Goal: Task Accomplishment & Management: Use online tool/utility

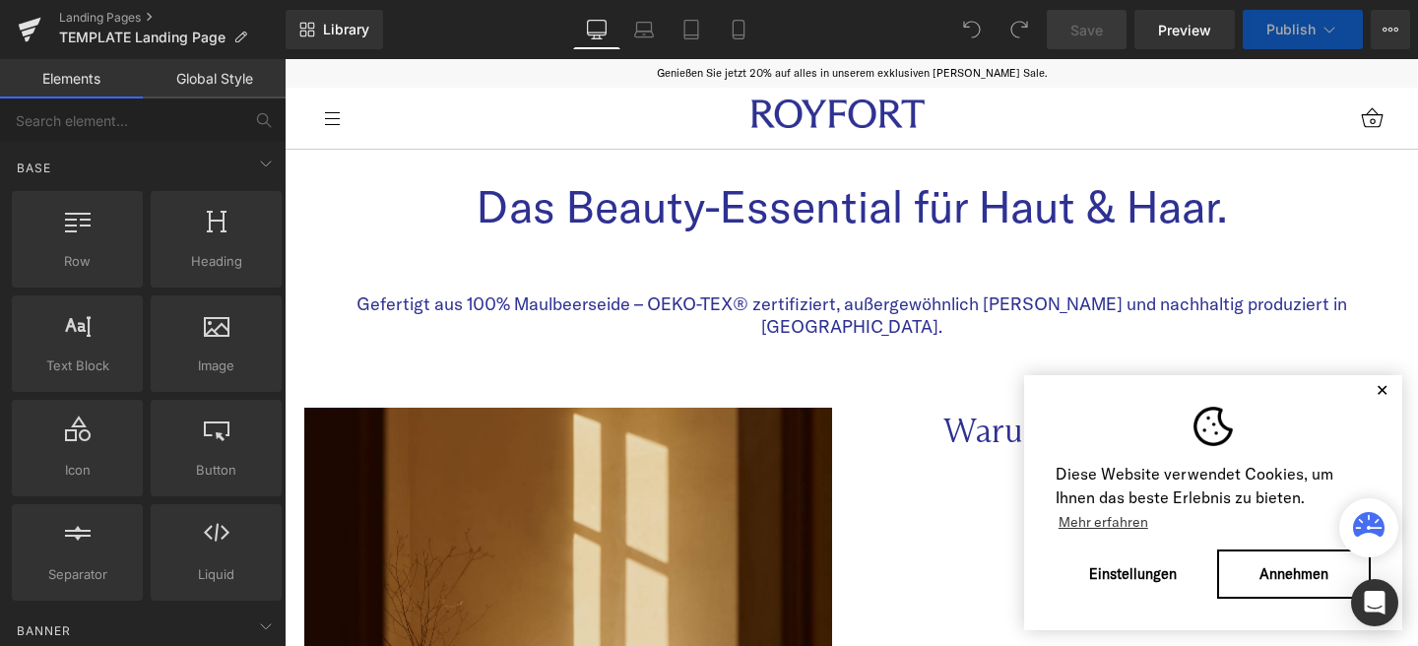
click at [1370, 392] on button "✕" at bounding box center [1382, 390] width 25 height 14
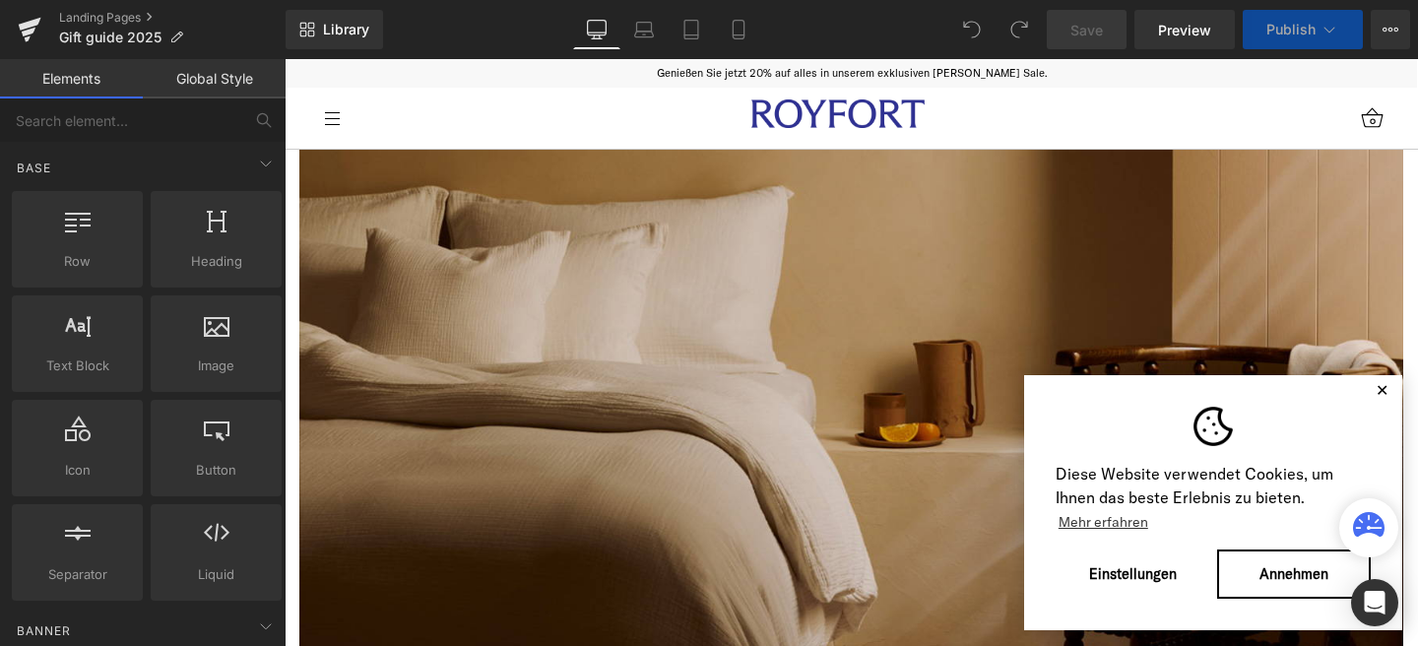
click at [1370, 393] on button "✕" at bounding box center [1382, 390] width 25 height 14
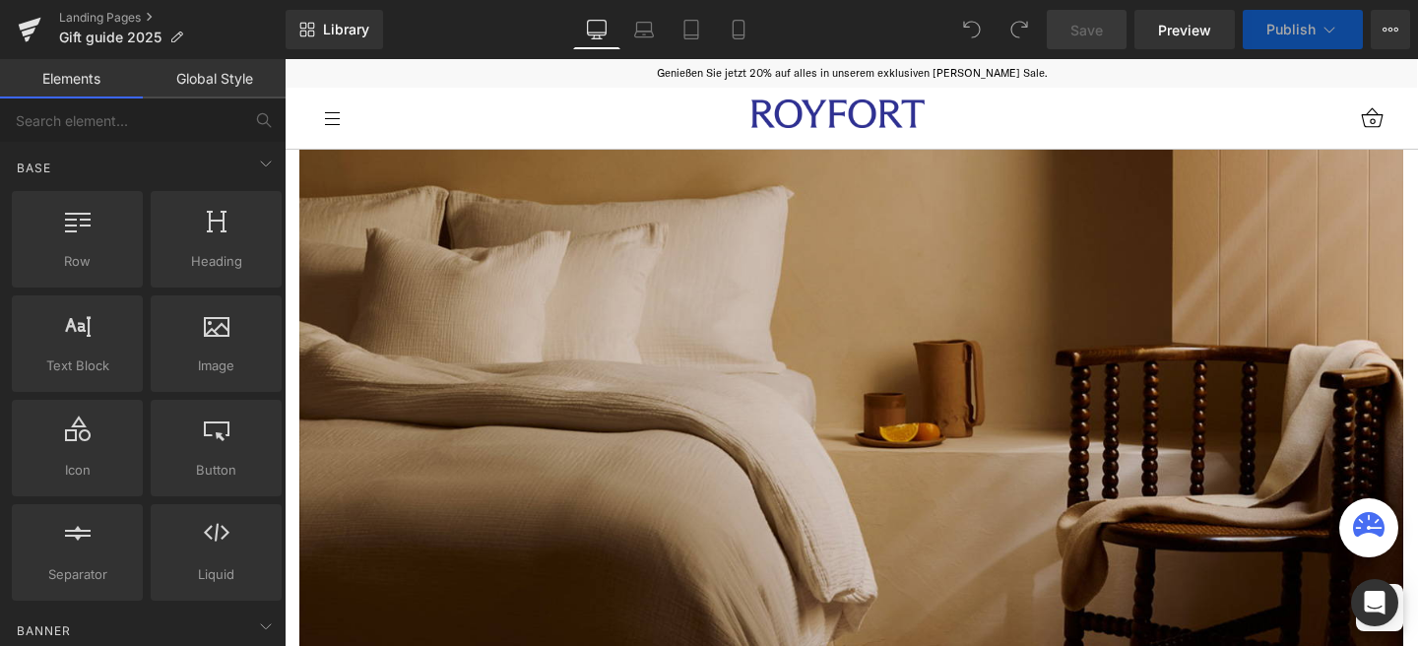
click at [756, 78] on div "Genießen Sie jetzt 20% auf alles in unserem exklusiven [PERSON_NAME] Sale." at bounding box center [851, 73] width 945 height 17
click at [755, 71] on div "Genießen Sie jetzt 20% auf alles in unserem exklusiven [PERSON_NAME] Sale." at bounding box center [851, 73] width 945 height 17
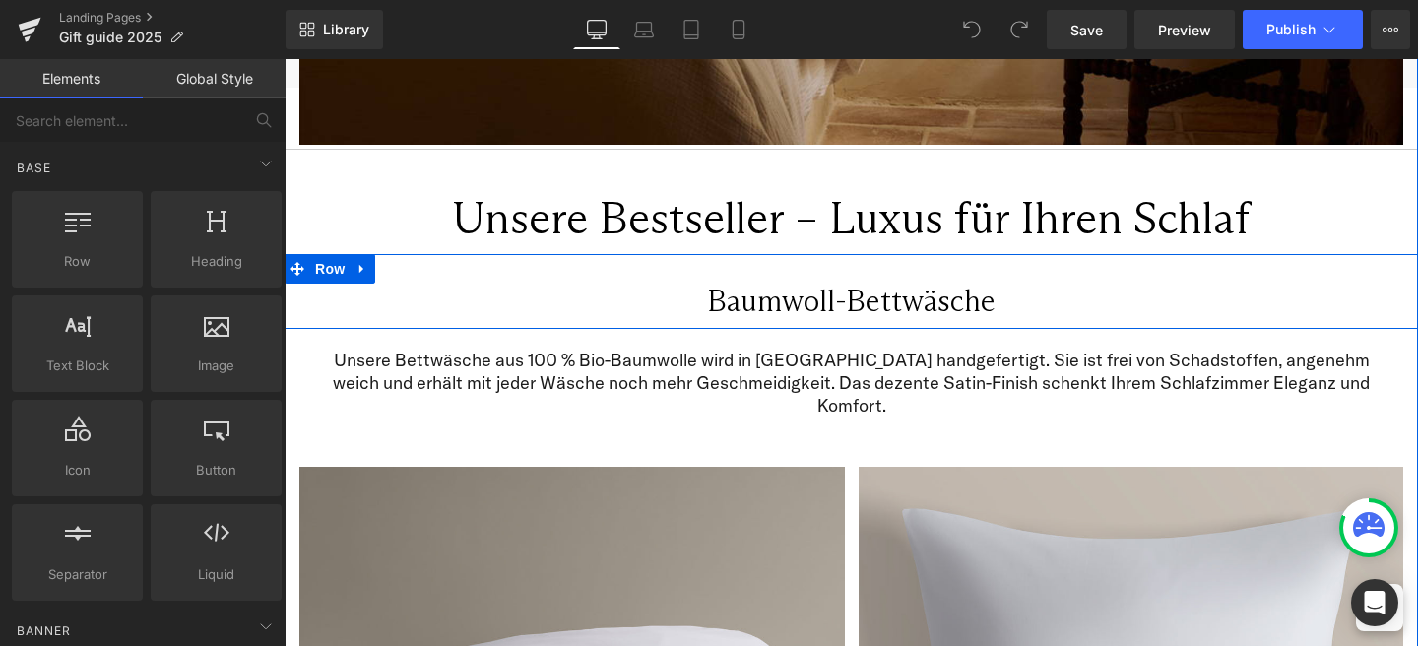
scroll to position [553, 0]
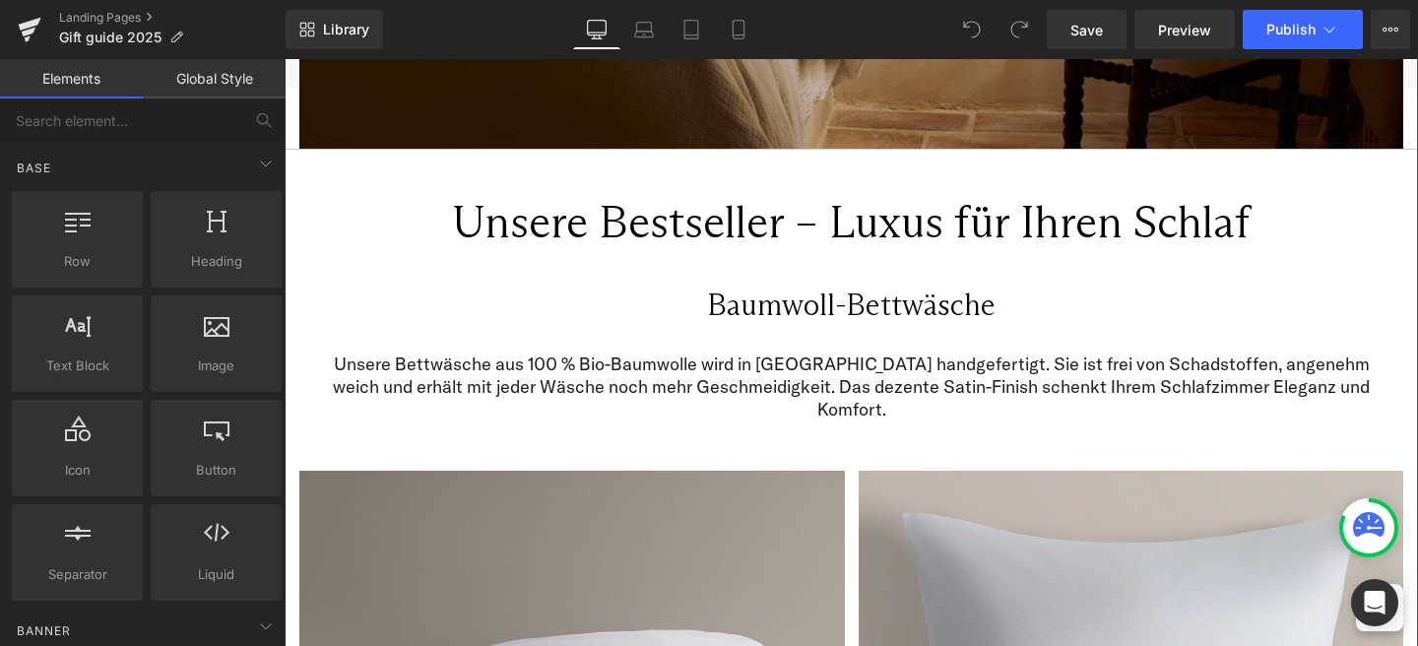
click at [741, 201] on h1 "Unsere Bestseller – Luxus für Ihren Schlaf" at bounding box center [851, 221] width 1104 height 53
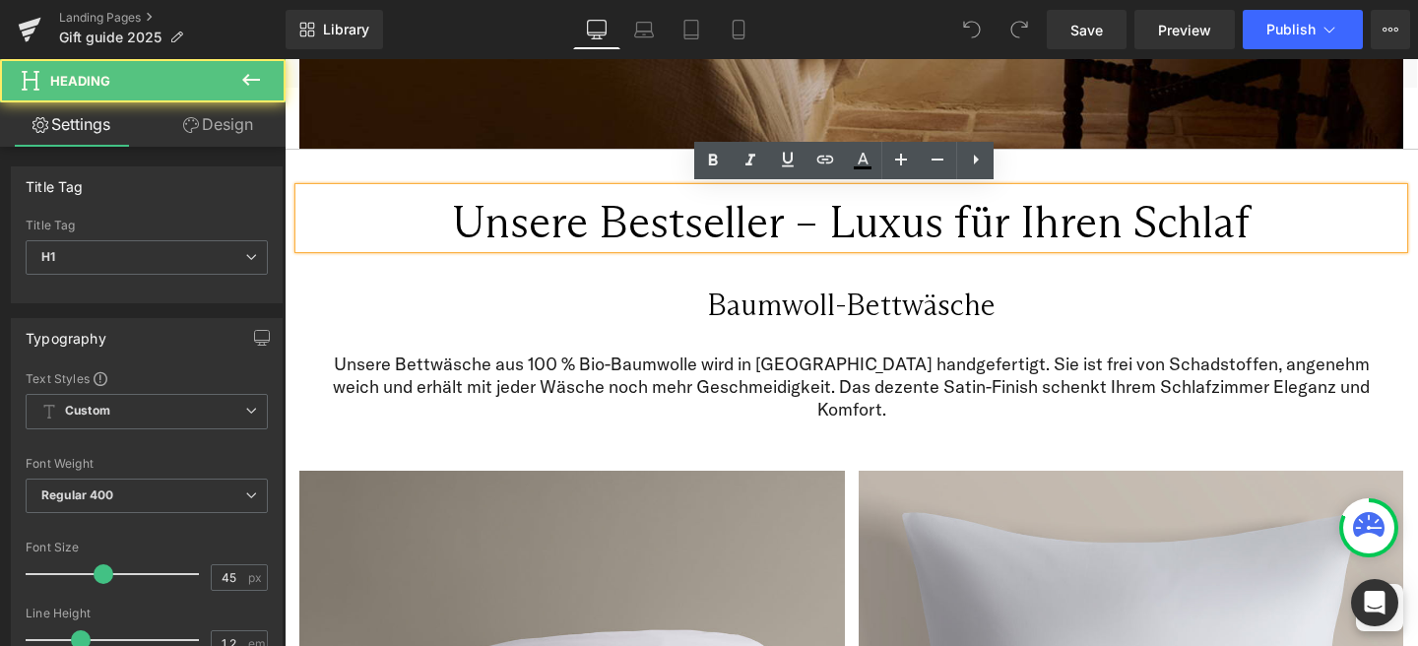
click at [771, 221] on h1 "Unsere Bestseller – Luxus für Ihren Schlaf" at bounding box center [851, 221] width 1104 height 53
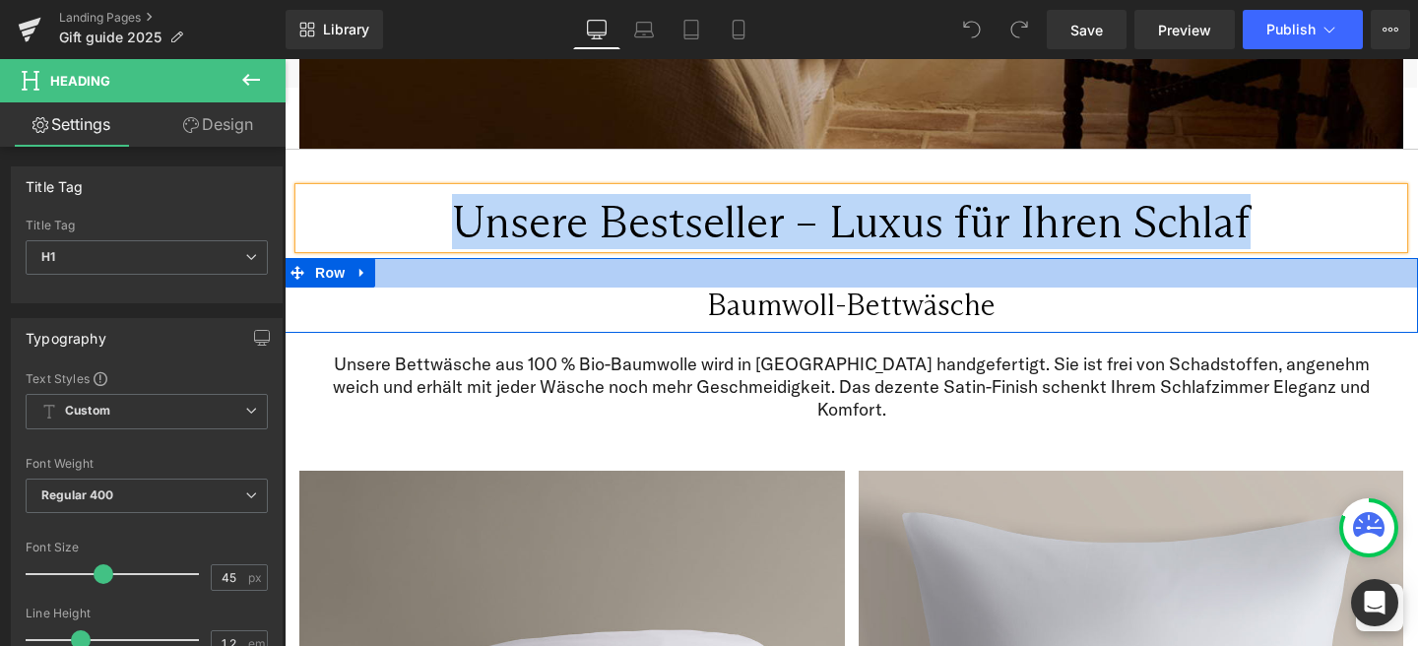
paste div
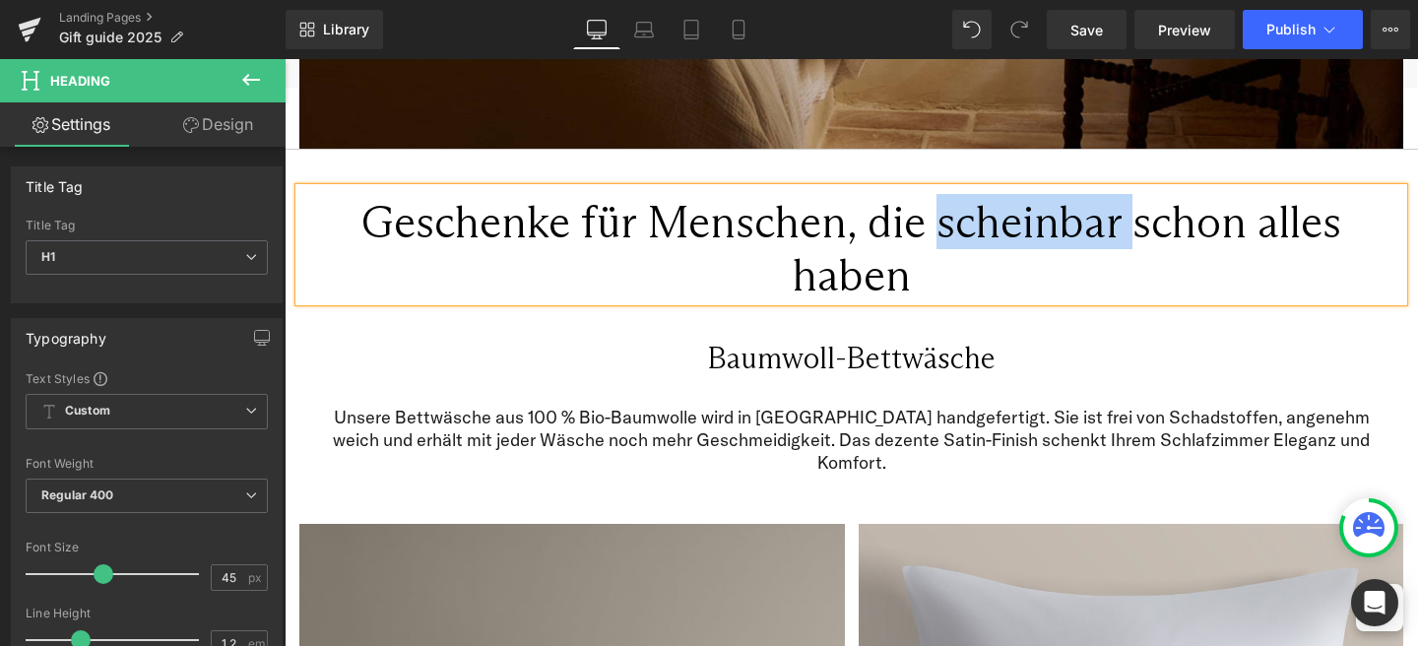
drag, startPoint x: 934, startPoint y: 224, endPoint x: 1128, endPoint y: 216, distance: 194.1
click at [1128, 216] on h1 "Geschenke für Menschen, die scheinbar schon alles haben" at bounding box center [851, 248] width 1104 height 106
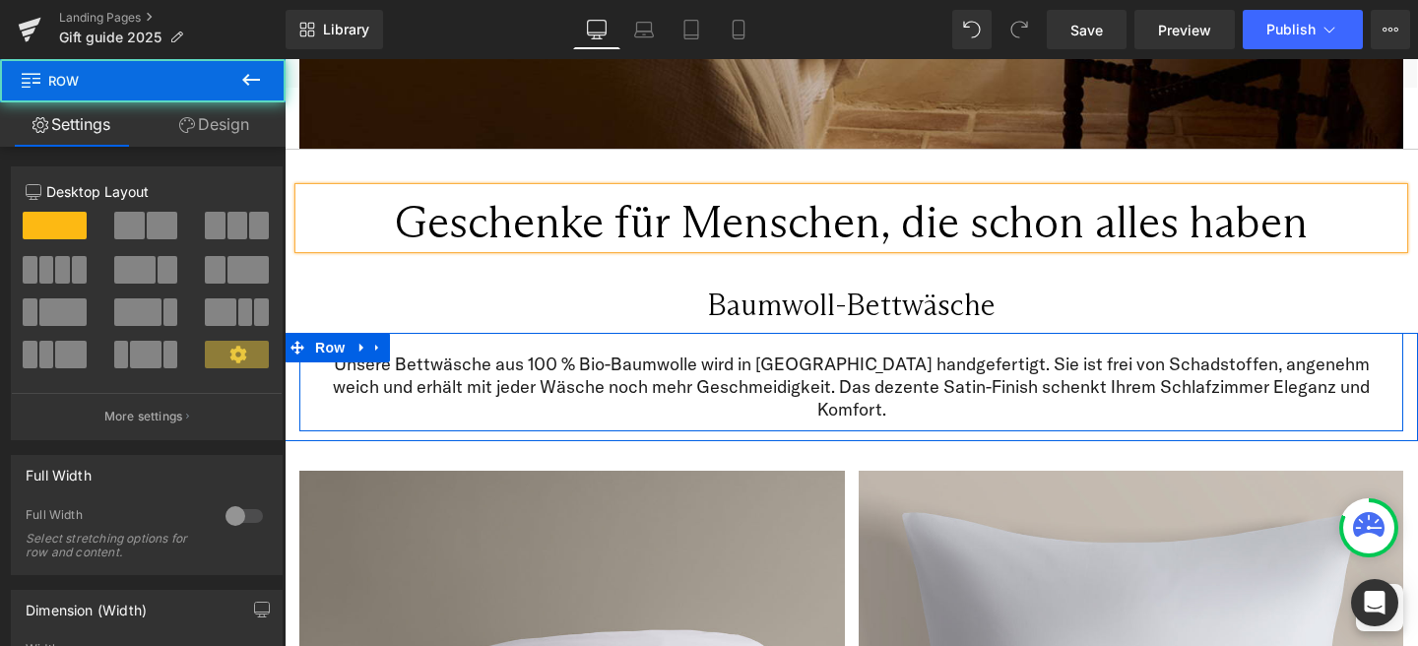
click at [1043, 347] on div "Unsere Bettwäsche aus 100 % Bio-Baumwolle wird in Portugal handgefertigt. Sie i…" at bounding box center [851, 382] width 1104 height 98
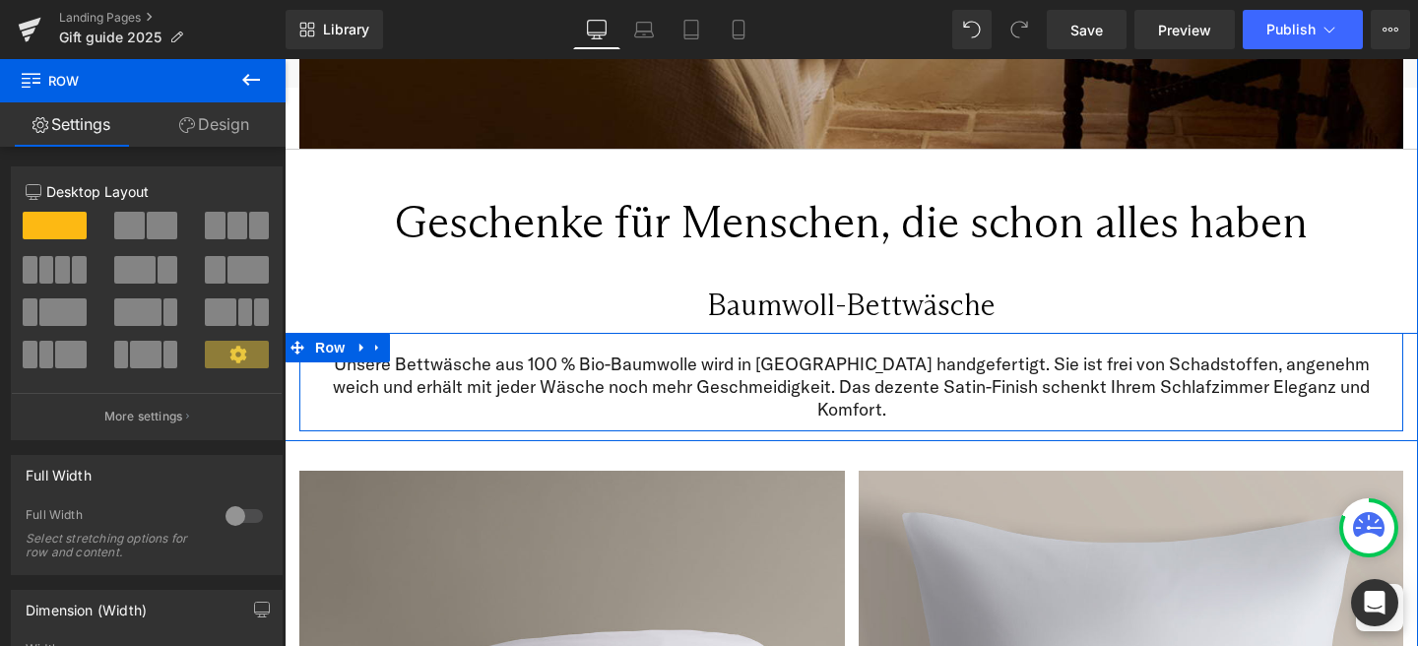
click at [745, 359] on p "Unsere Bettwäsche aus 100 % Bio-Baumwolle wird in Portugal handgefertigt. Sie i…" at bounding box center [851, 386] width 1074 height 69
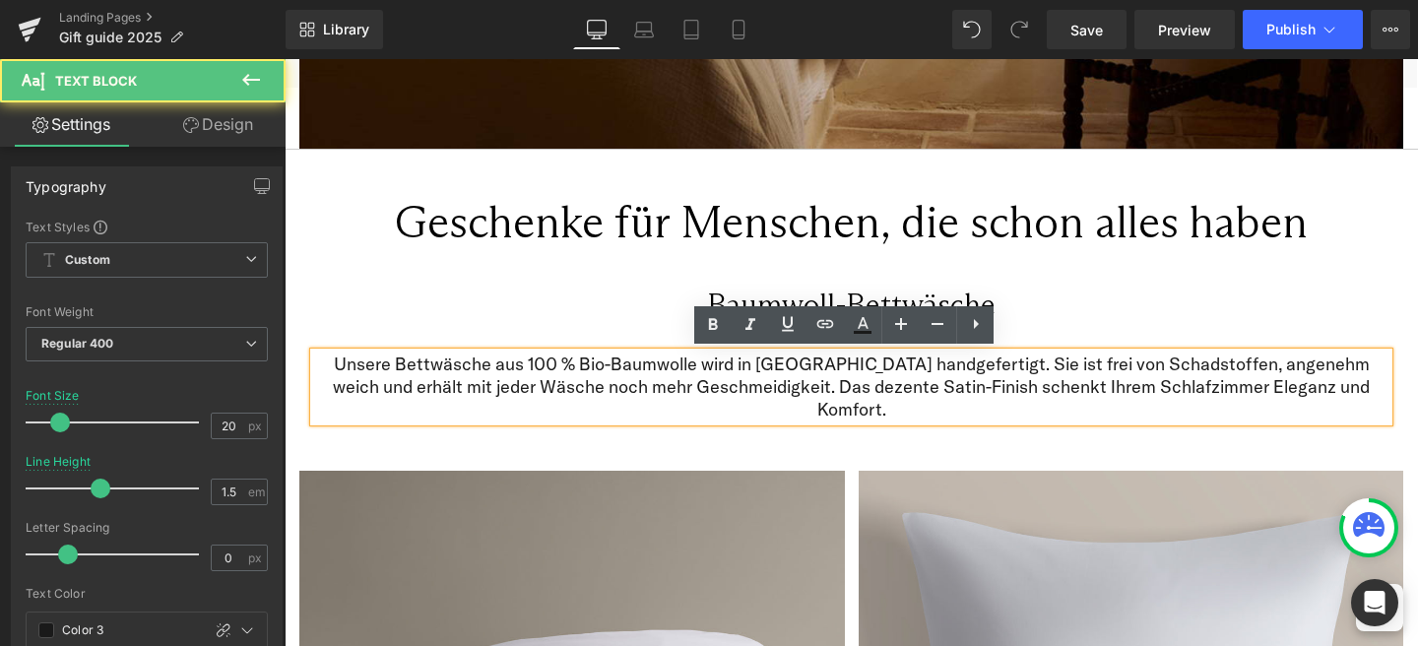
click at [724, 384] on p "Unsere Bettwäsche aus 100 % Bio-Baumwolle wird in Portugal handgefertigt. Sie i…" at bounding box center [851, 386] width 1074 height 69
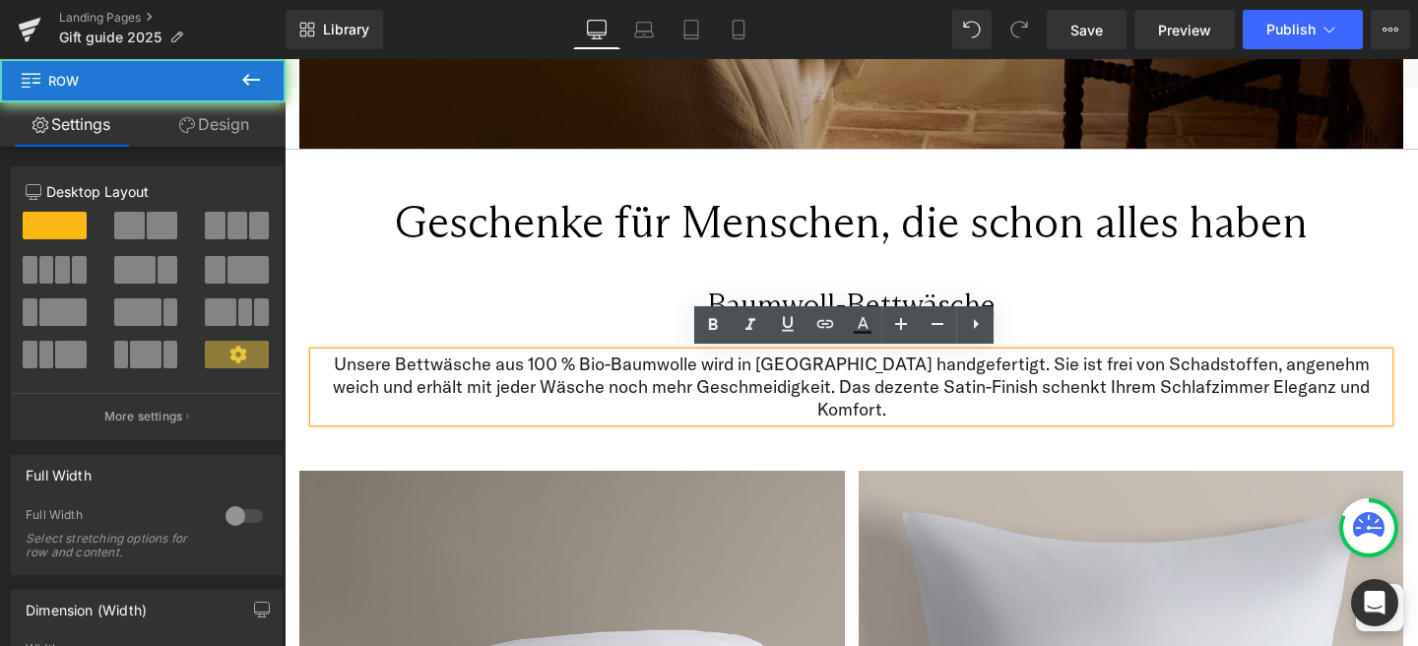
click at [652, 342] on div "Unsere Bettwäsche aus 100 % Bio-Baumwolle wird in Portugal handgefertigt. Sie i…" at bounding box center [851, 382] width 1104 height 98
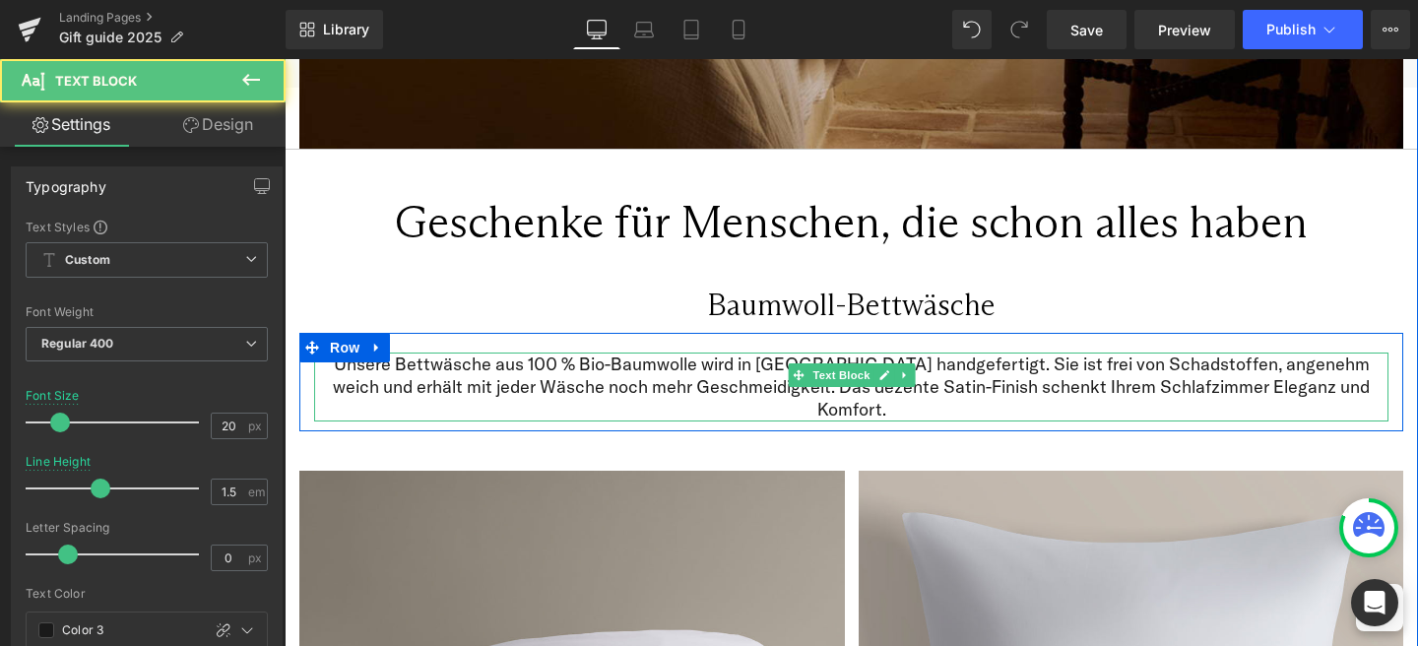
click at [636, 387] on p "Unsere Bettwäsche aus 100 % Bio-Baumwolle wird in Portugal handgefertigt. Sie i…" at bounding box center [851, 386] width 1074 height 69
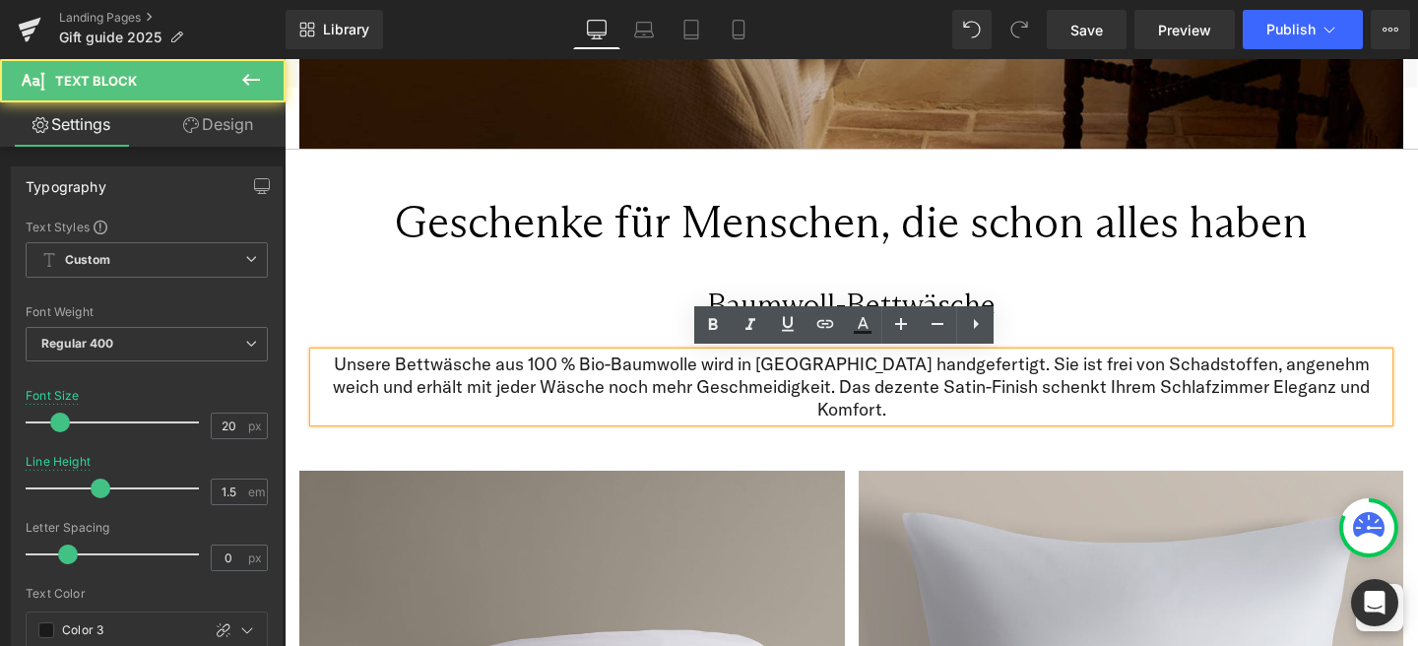
click at [646, 352] on div "Unsere Bettwäsche aus 100 % Bio-Baumwolle wird in Portugal handgefertigt. Sie i…" at bounding box center [851, 386] width 1074 height 69
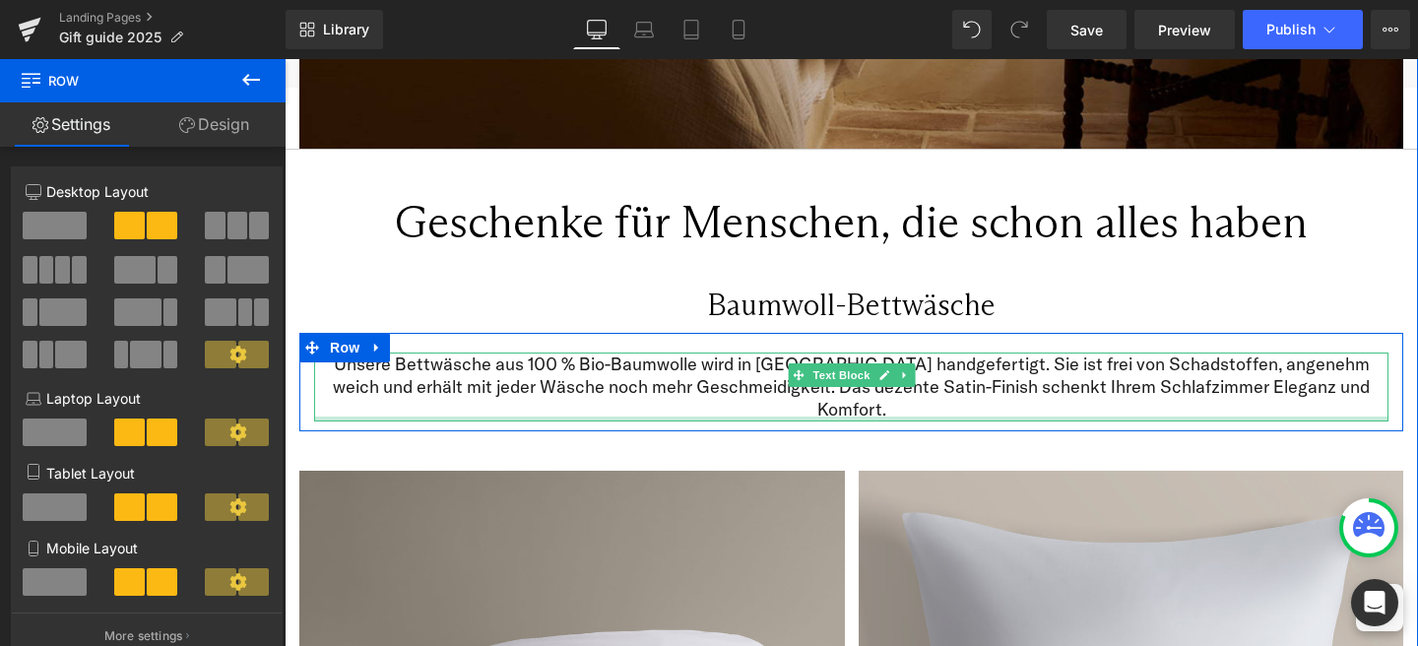
click at [982, 416] on div at bounding box center [851, 418] width 1074 height 5
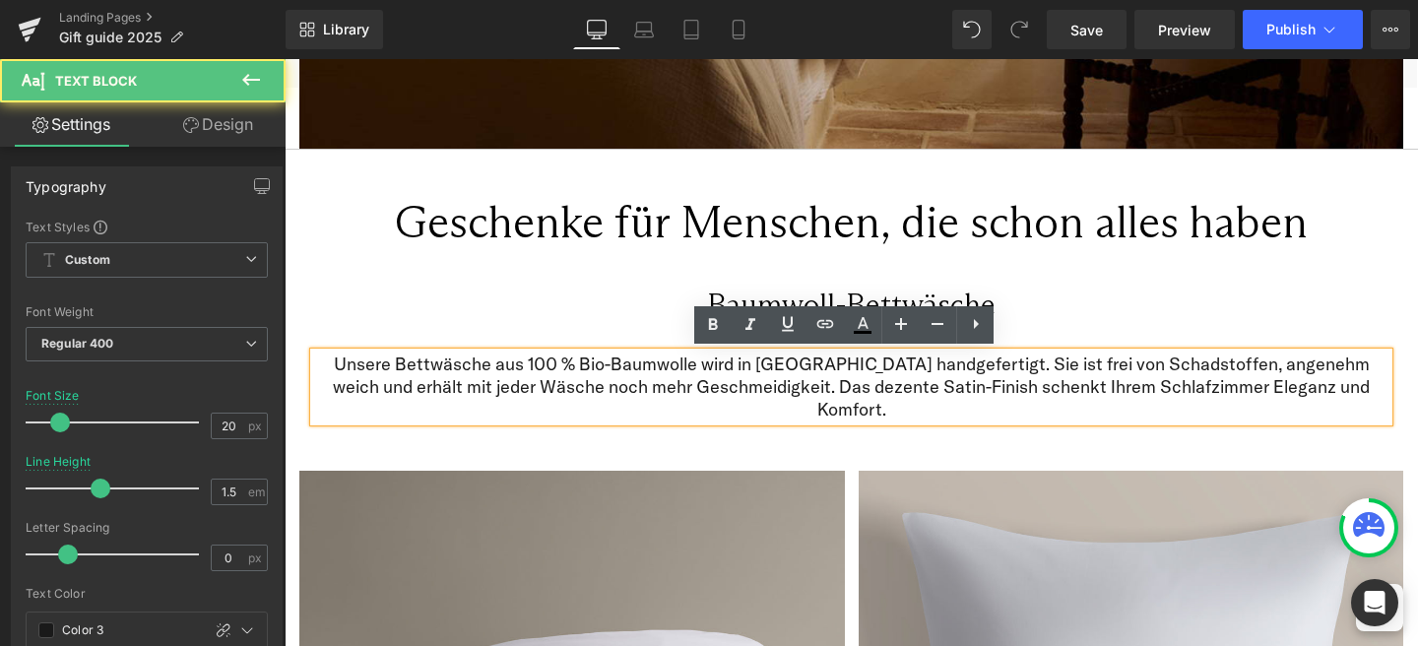
click at [581, 362] on p "Unsere Bettwäsche aus 100 % Bio-Baumwolle wird in Portugal handgefertigt. Sie i…" at bounding box center [851, 386] width 1074 height 69
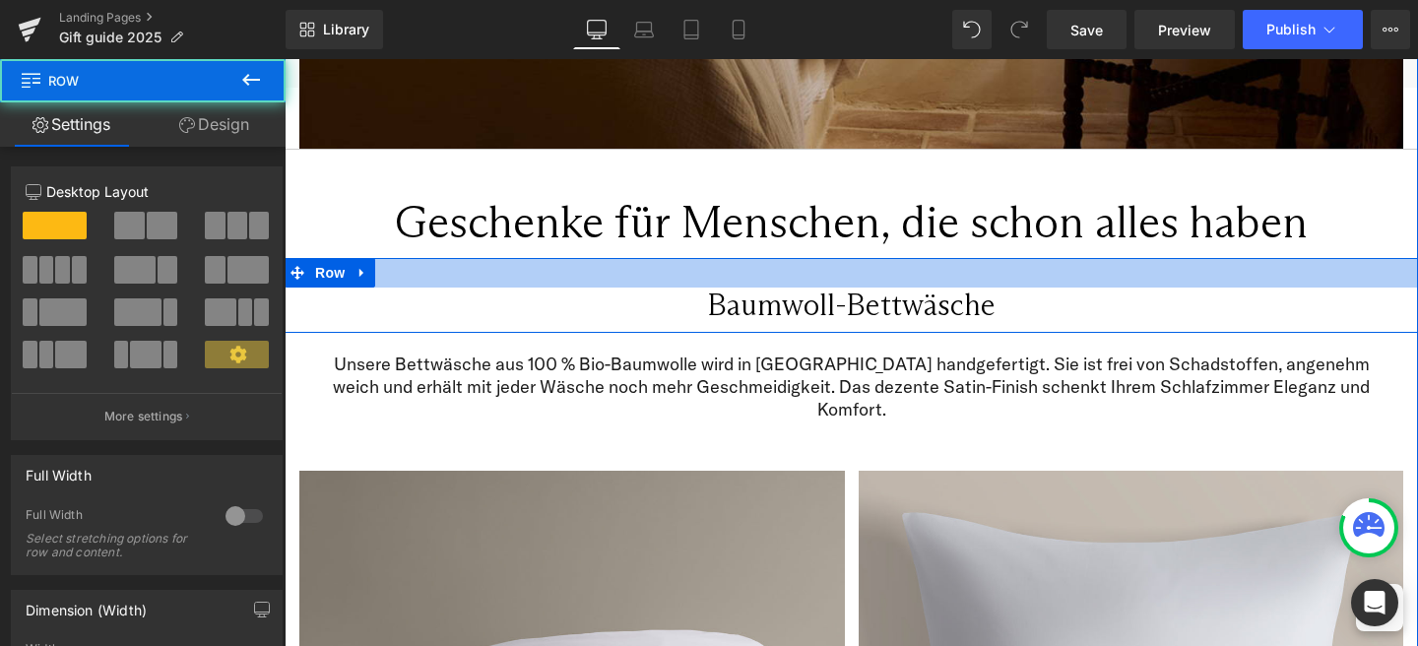
click at [944, 258] on div at bounding box center [851, 273] width 1133 height 30
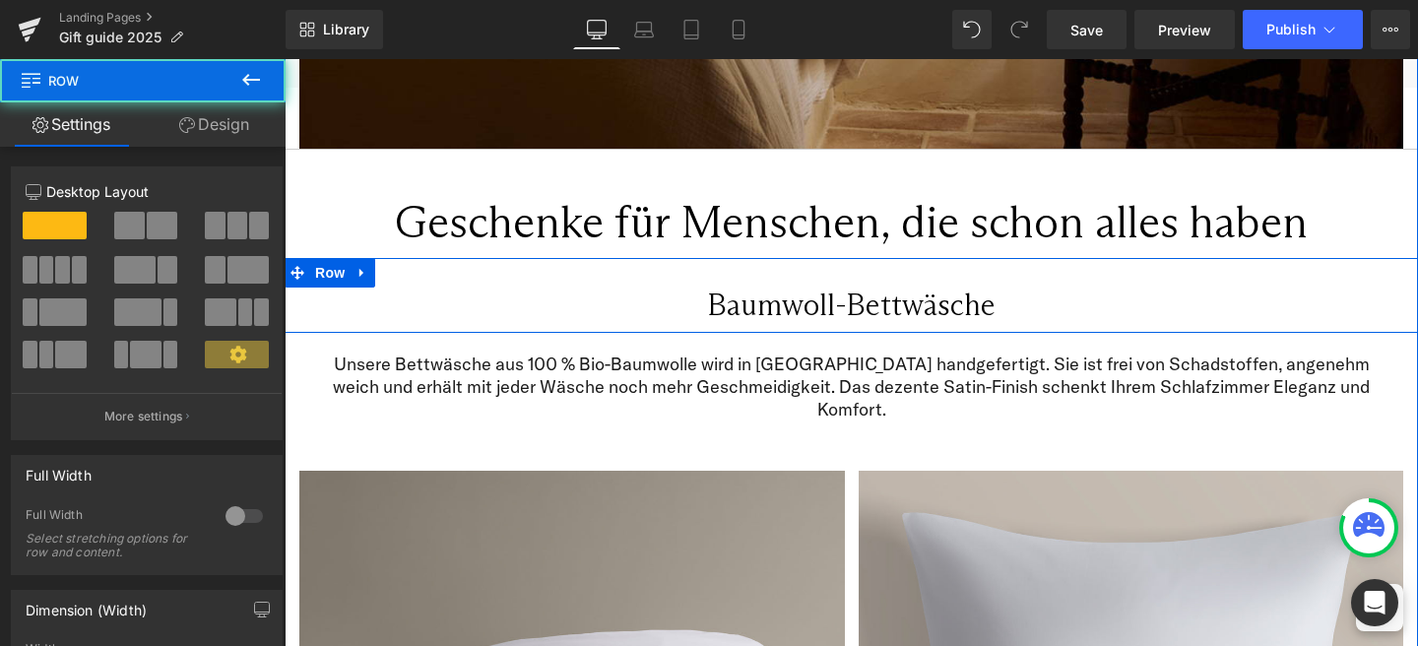
click at [938, 292] on h2 "Baumwoll-Bettwäsche" at bounding box center [851, 305] width 1104 height 35
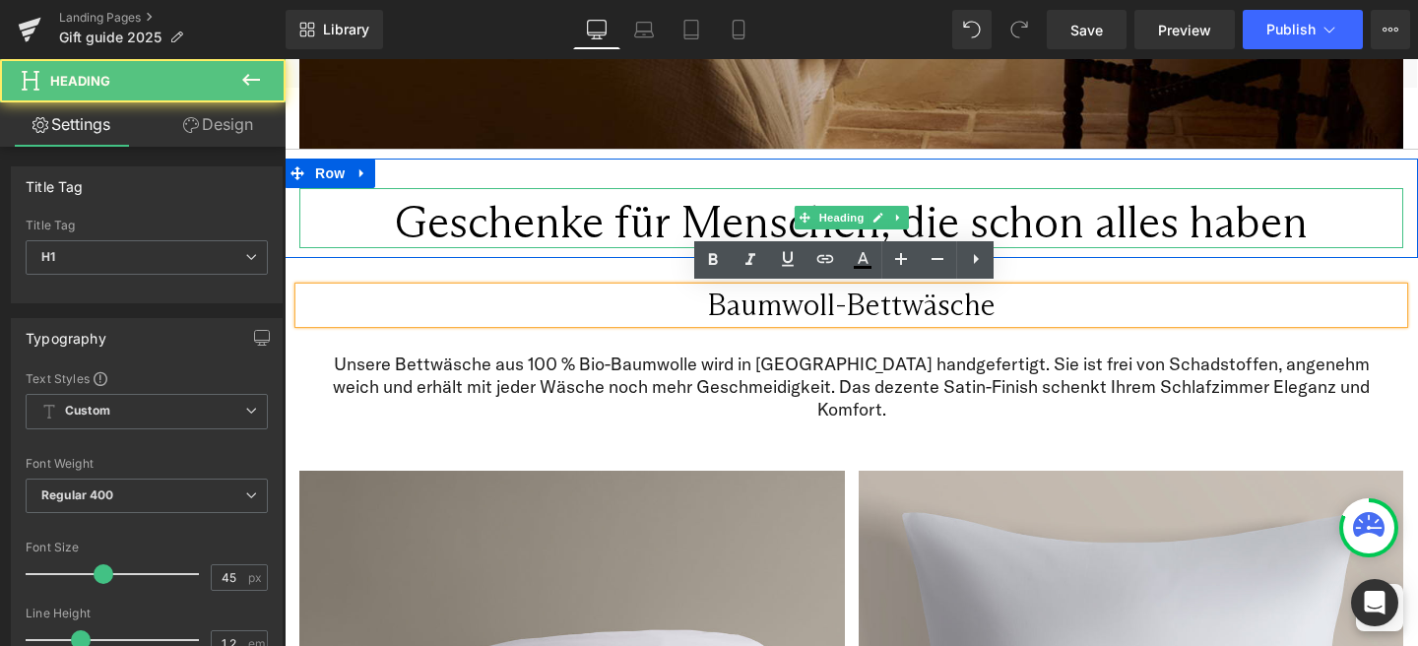
click at [1078, 219] on h1 "Geschenke für Menschen, die schon alles haben" at bounding box center [851, 221] width 1104 height 53
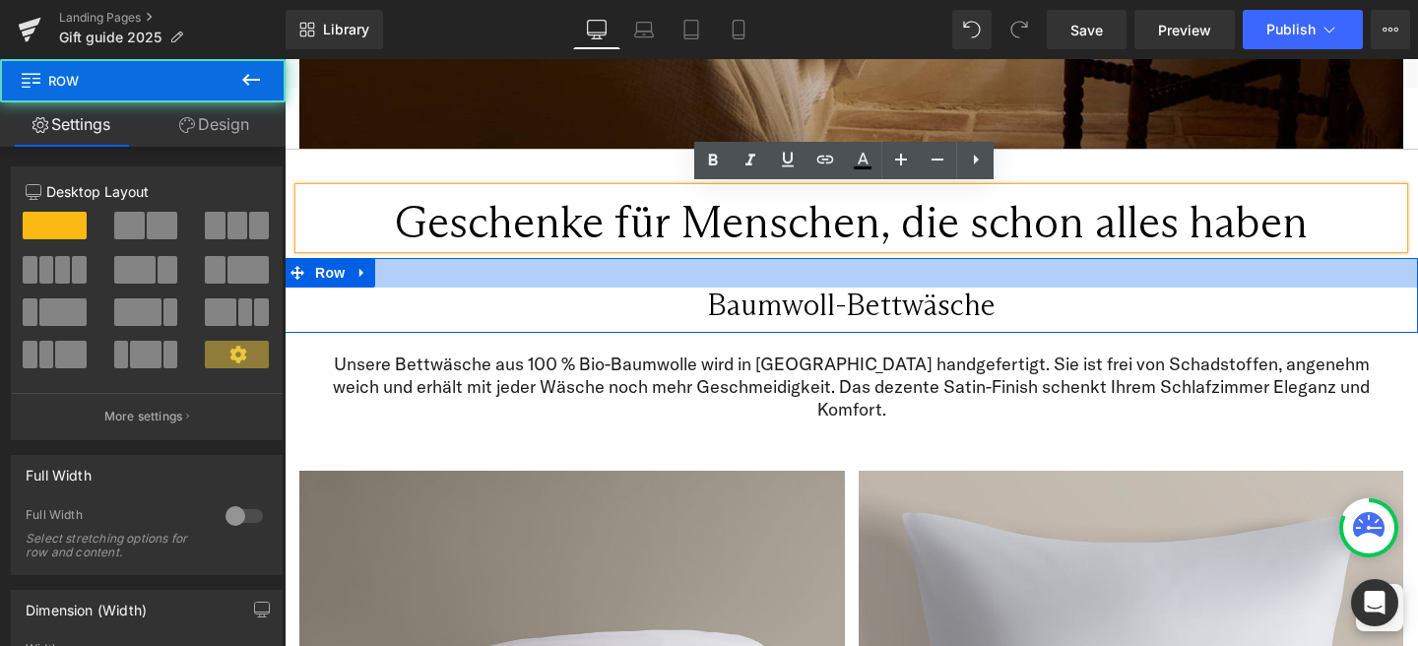
click at [1374, 264] on div at bounding box center [851, 273] width 1133 height 30
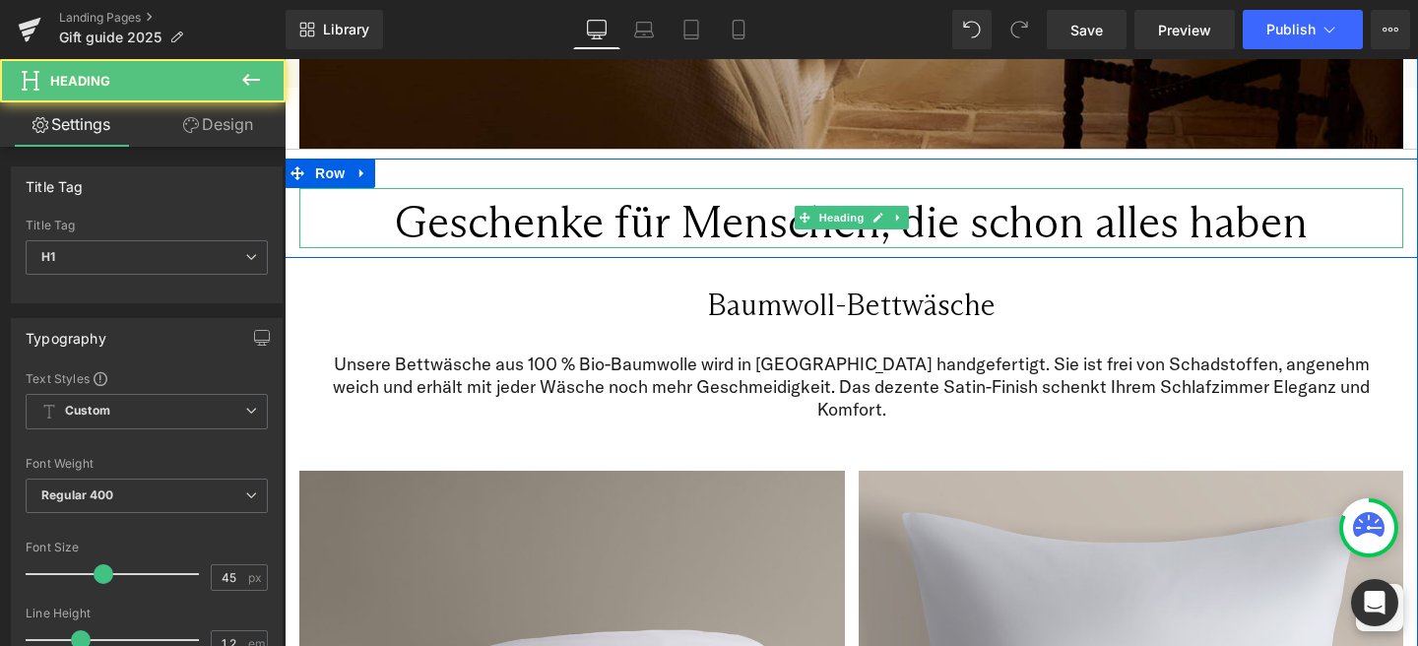
click at [1369, 225] on h1 "Geschenke für Menschen, die schon alles haben" at bounding box center [851, 221] width 1104 height 53
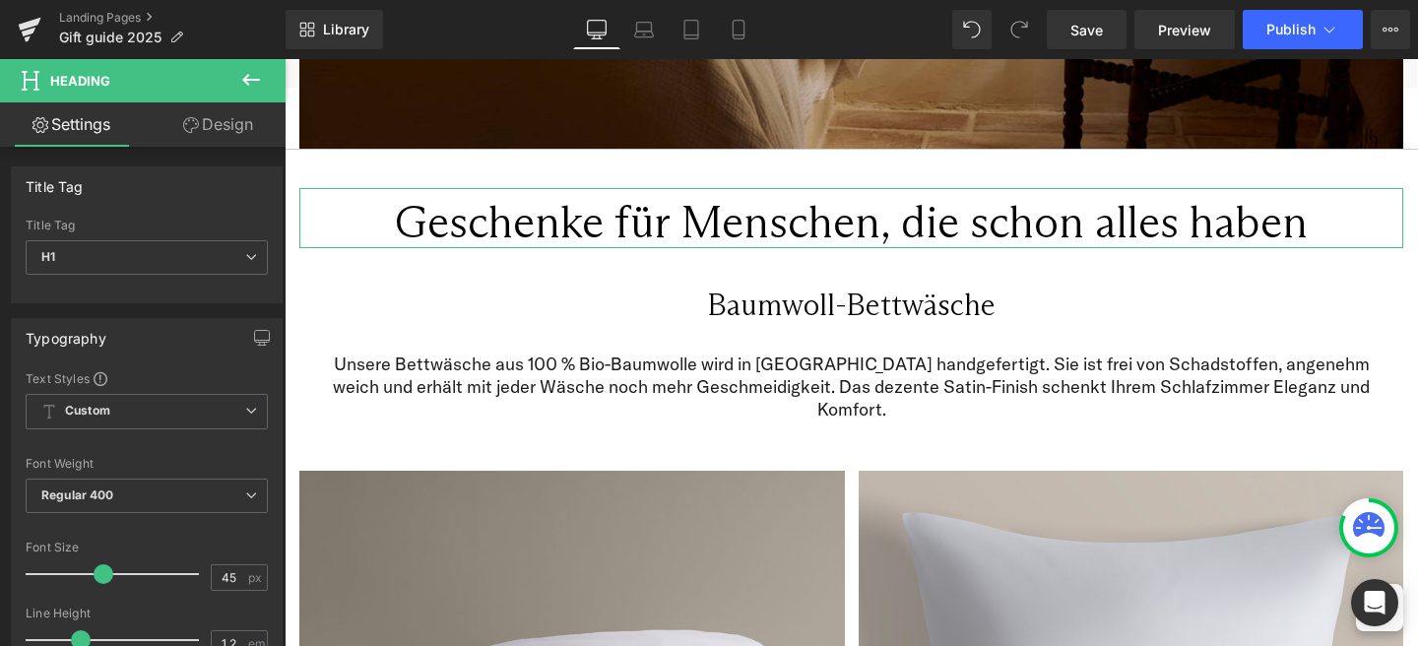
click at [184, 123] on icon at bounding box center [191, 125] width 16 height 16
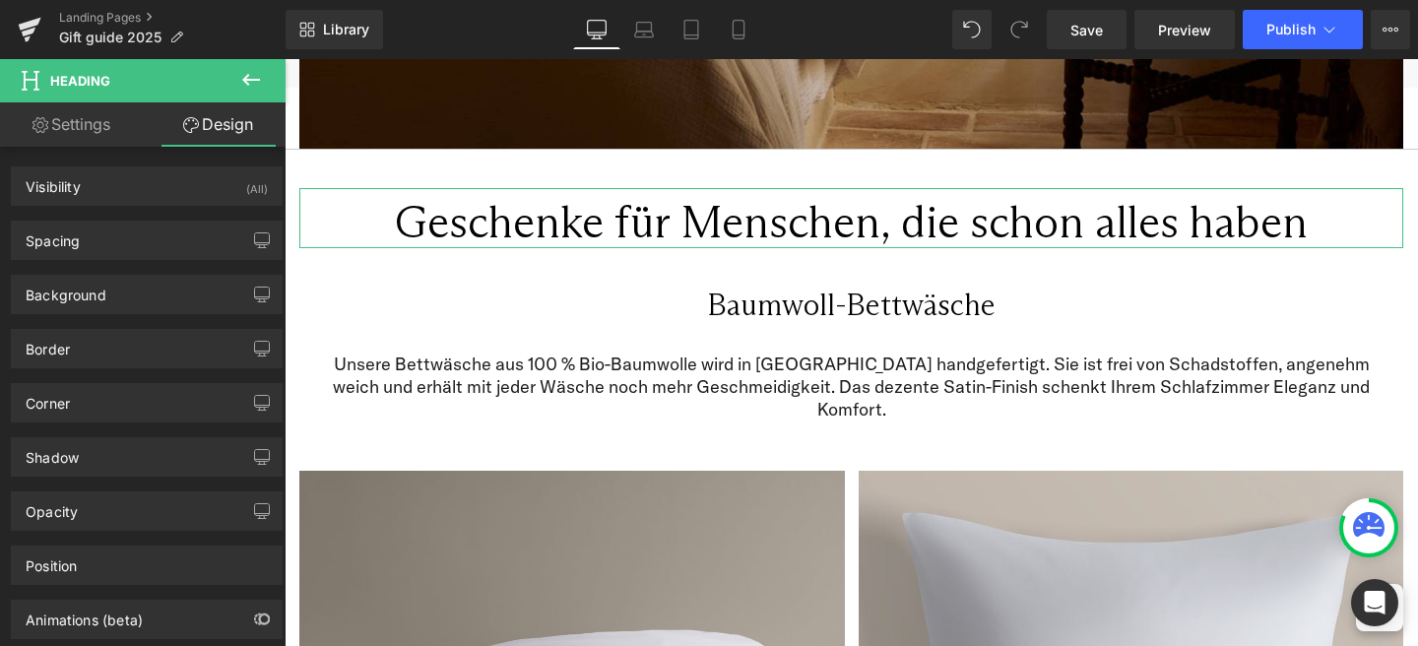
click at [54, 127] on link "Settings" at bounding box center [71, 124] width 143 height 44
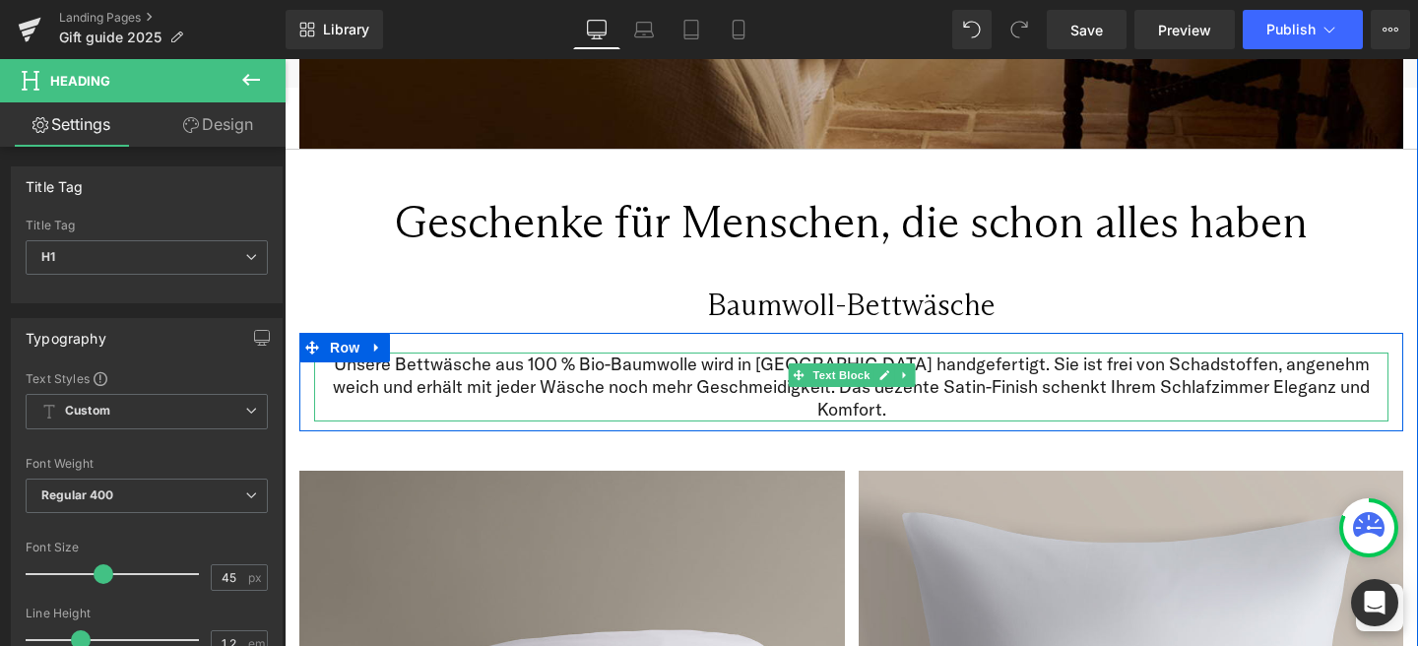
click at [925, 363] on p "Unsere Bettwäsche aus 100 % Bio-Baumwolle wird in Portugal handgefertigt. Sie i…" at bounding box center [851, 386] width 1074 height 69
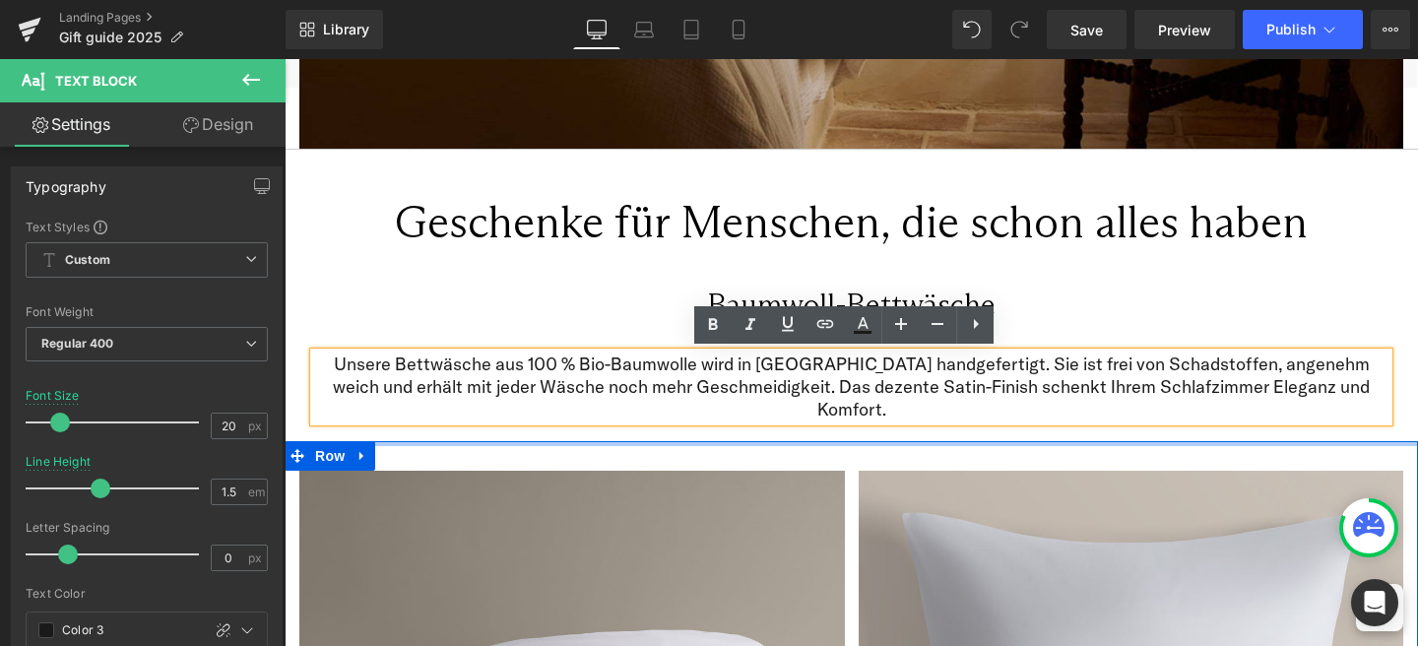
click at [1303, 441] on div at bounding box center [851, 443] width 1133 height 5
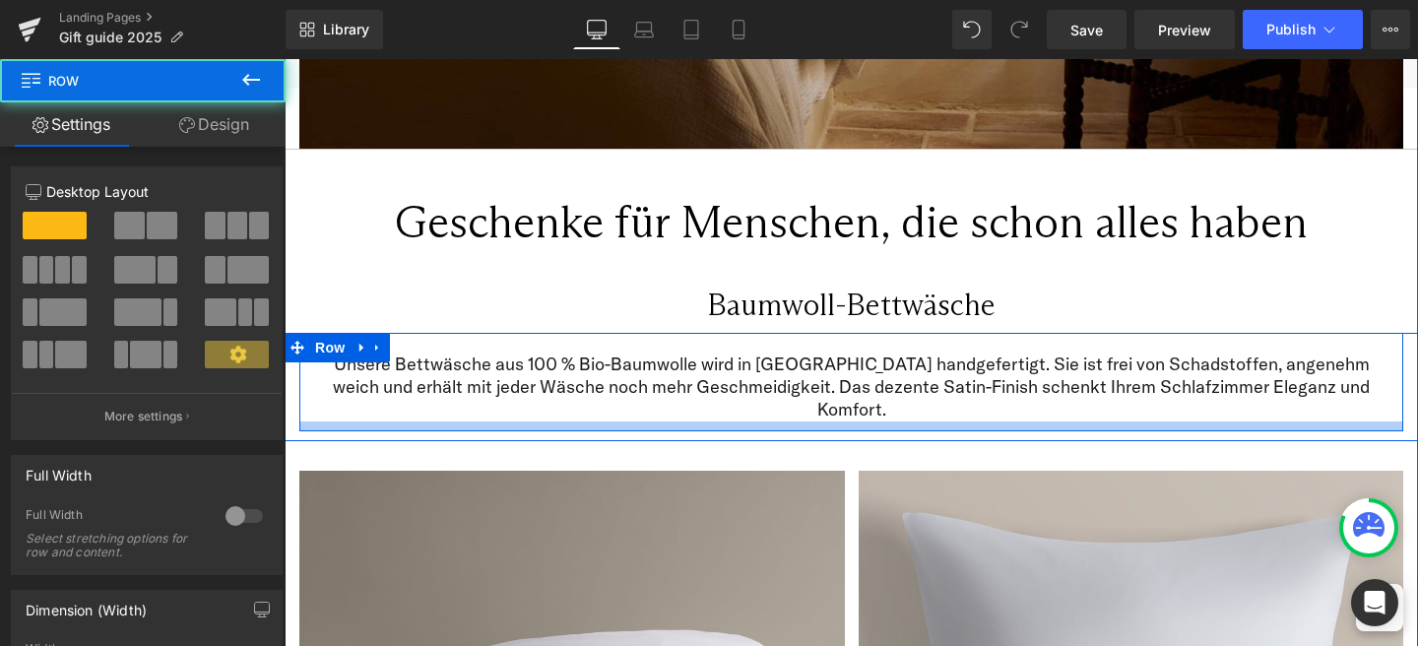
click at [1294, 421] on div at bounding box center [851, 426] width 1104 height 10
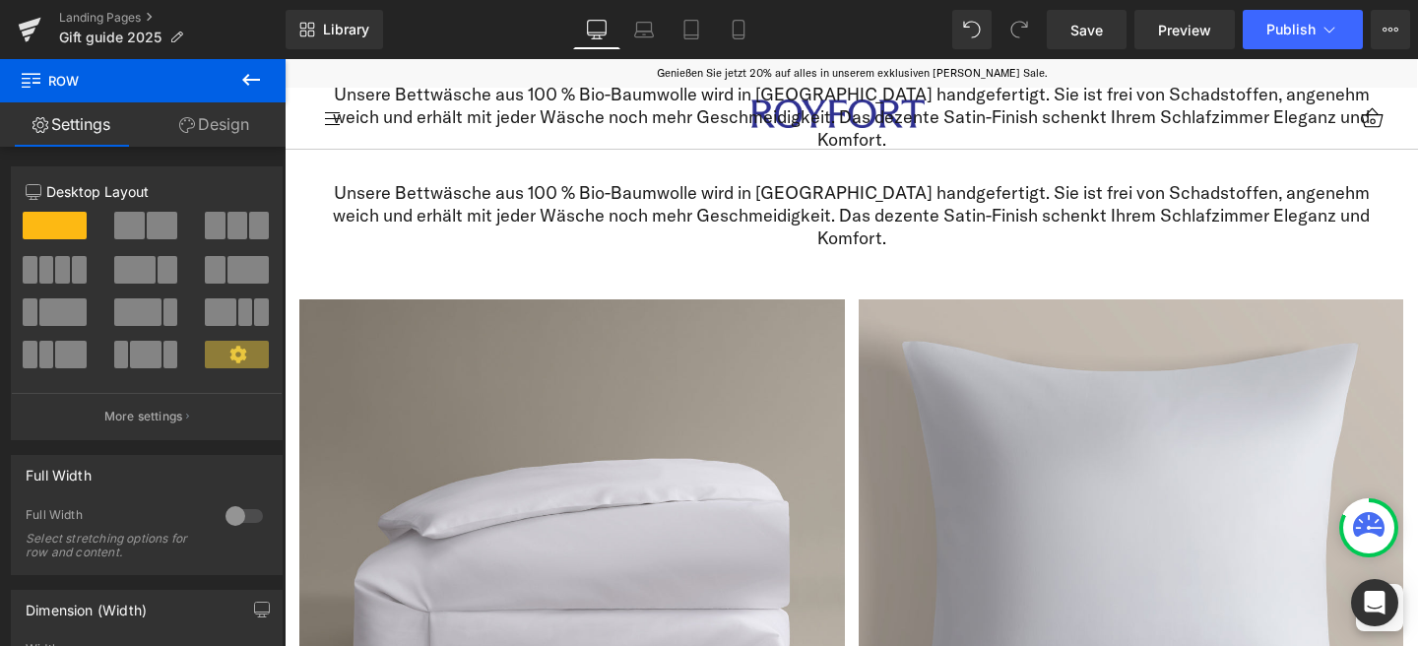
scroll to position [661, 0]
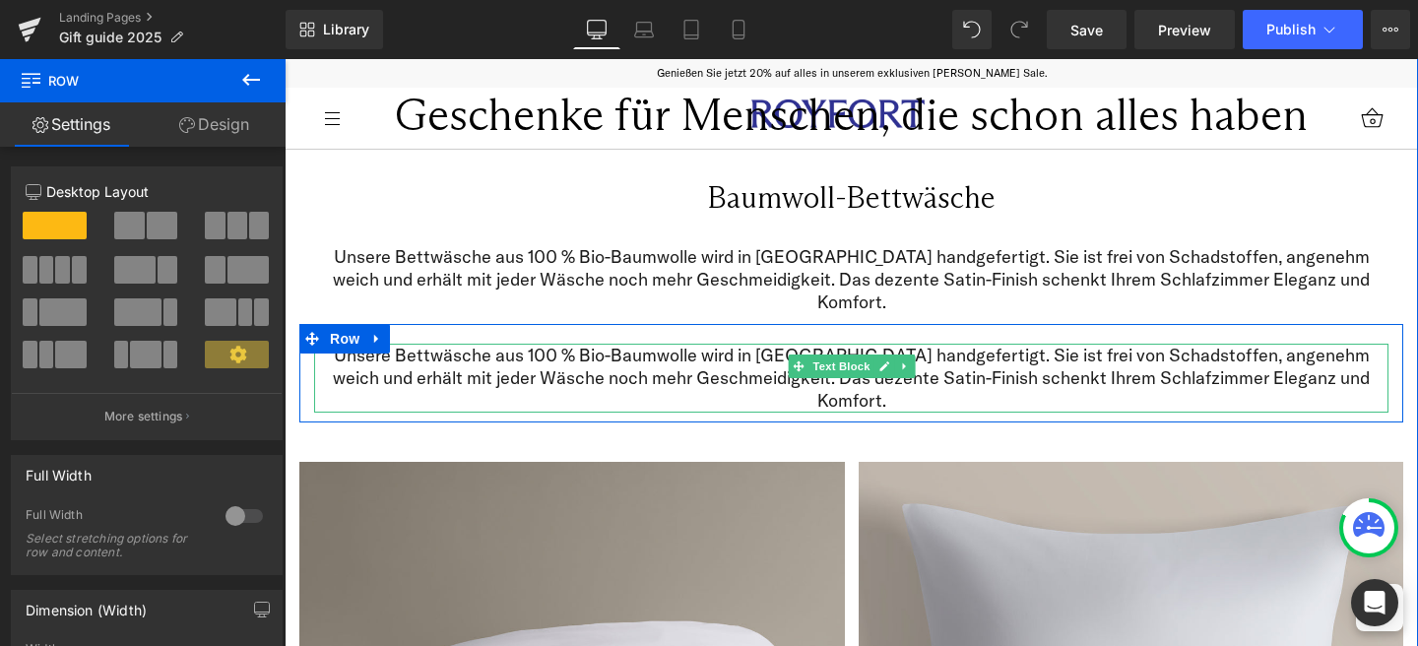
click at [1240, 344] on p "Unsere Bettwäsche aus 100 % Bio-Baumwolle wird in Portugal handgefertigt. Sie i…" at bounding box center [851, 378] width 1074 height 69
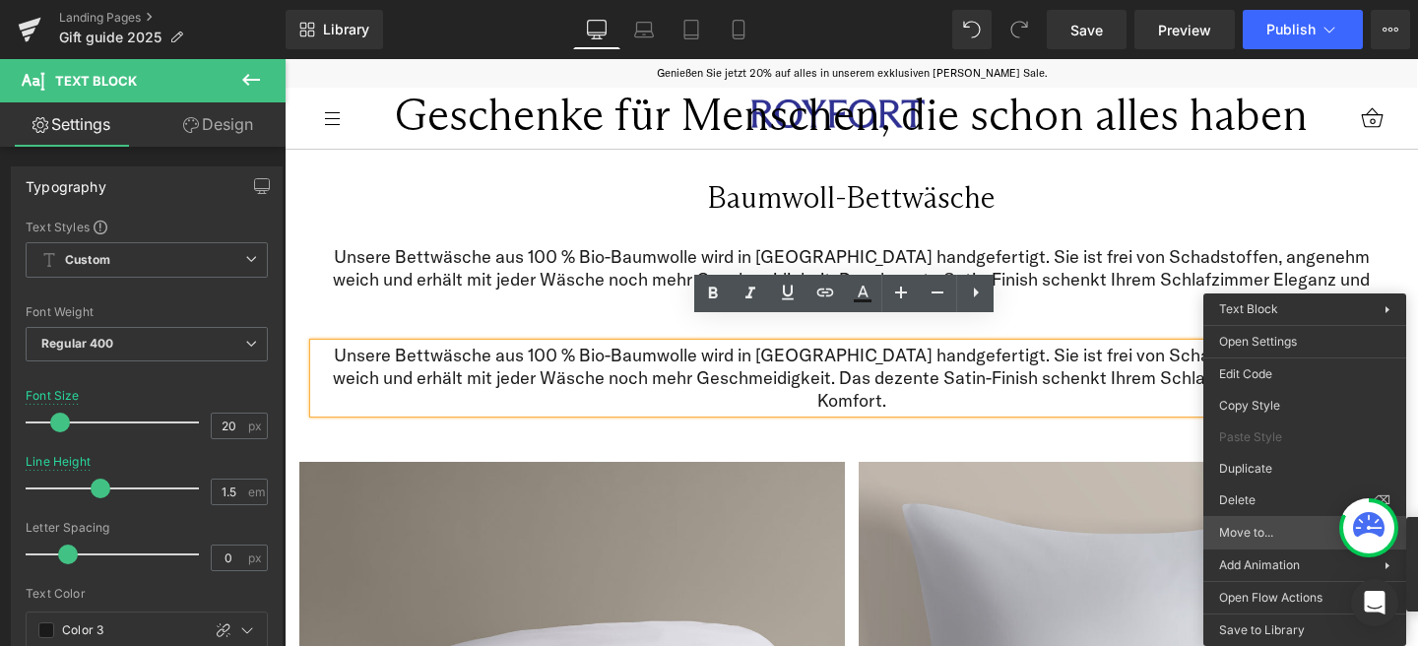
click at [1241, 532] on span "Move to..." at bounding box center [1301, 533] width 165 height 18
click at [1274, 526] on span "Move to..." at bounding box center [1301, 533] width 165 height 18
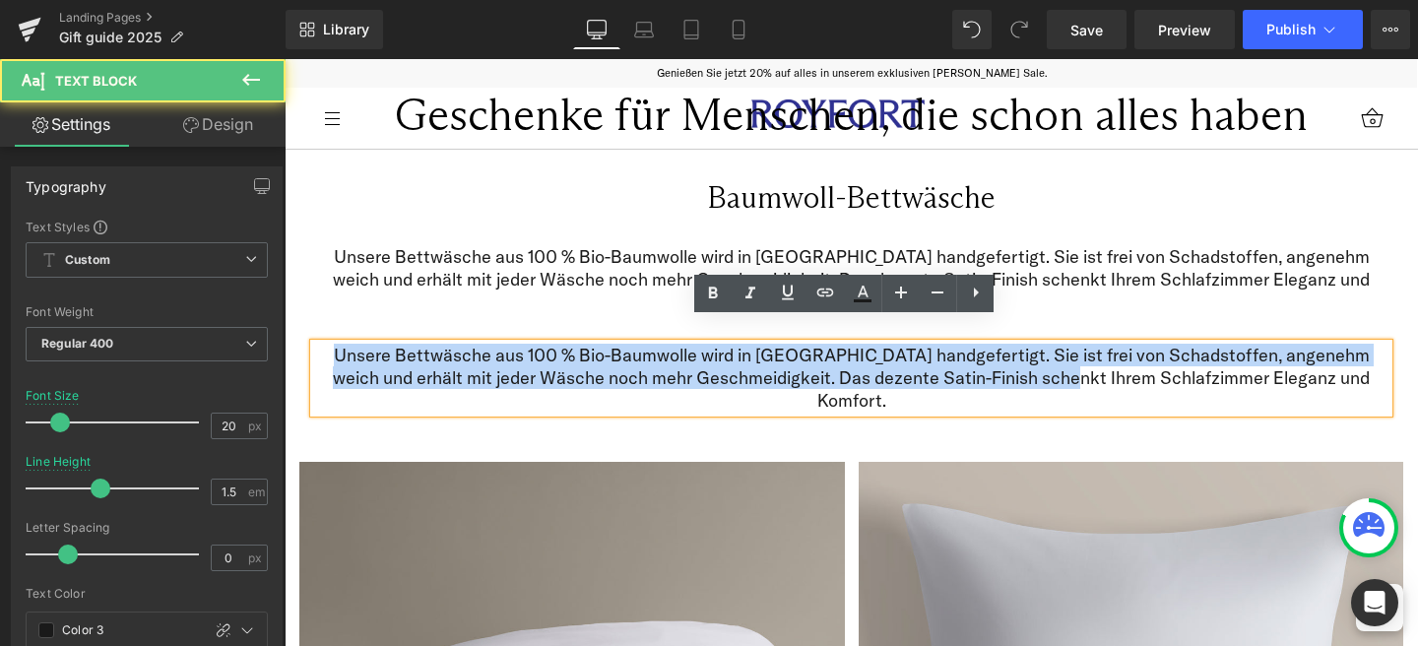
drag, startPoint x: 1041, startPoint y: 344, endPoint x: 1029, endPoint y: 280, distance: 65.1
click at [1029, 280] on div "Unsere Bettwäsche aus 100 % Bio-Baumwolle wird in Portugal handgefertigt. Sie i…" at bounding box center [851, 323] width 1133 height 197
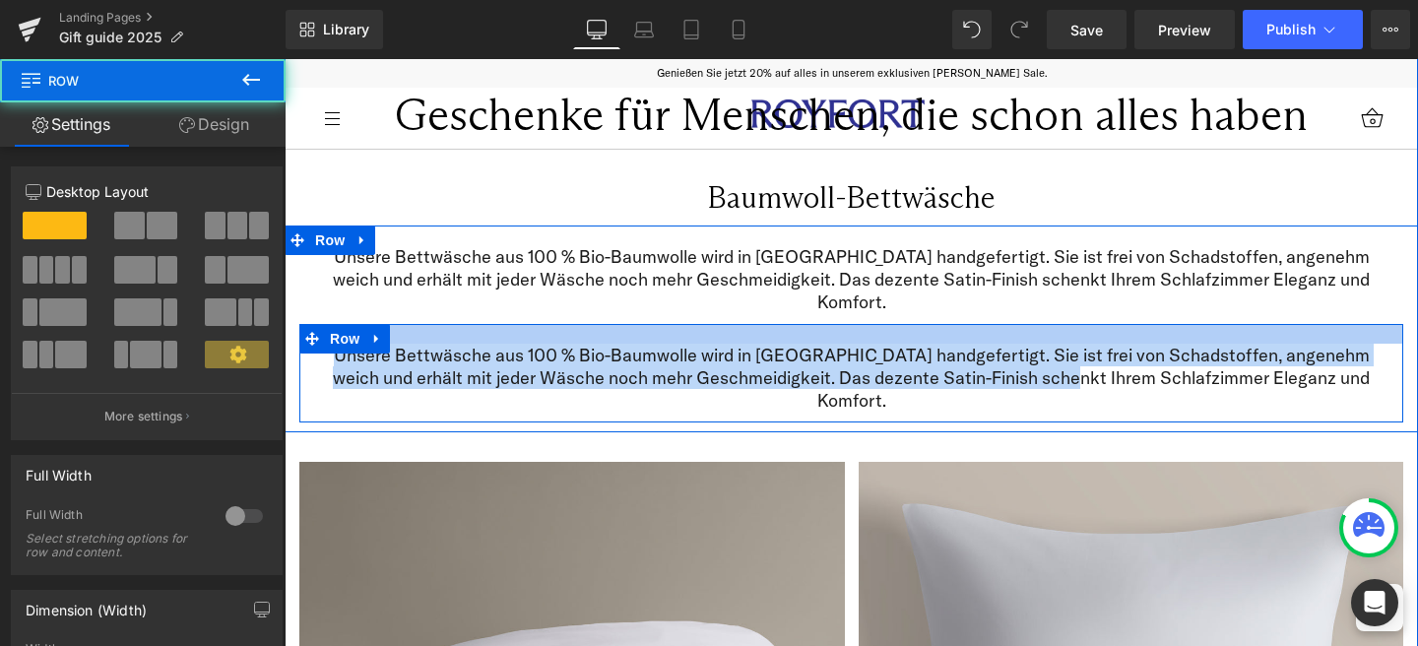
click at [914, 324] on div at bounding box center [851, 334] width 1104 height 20
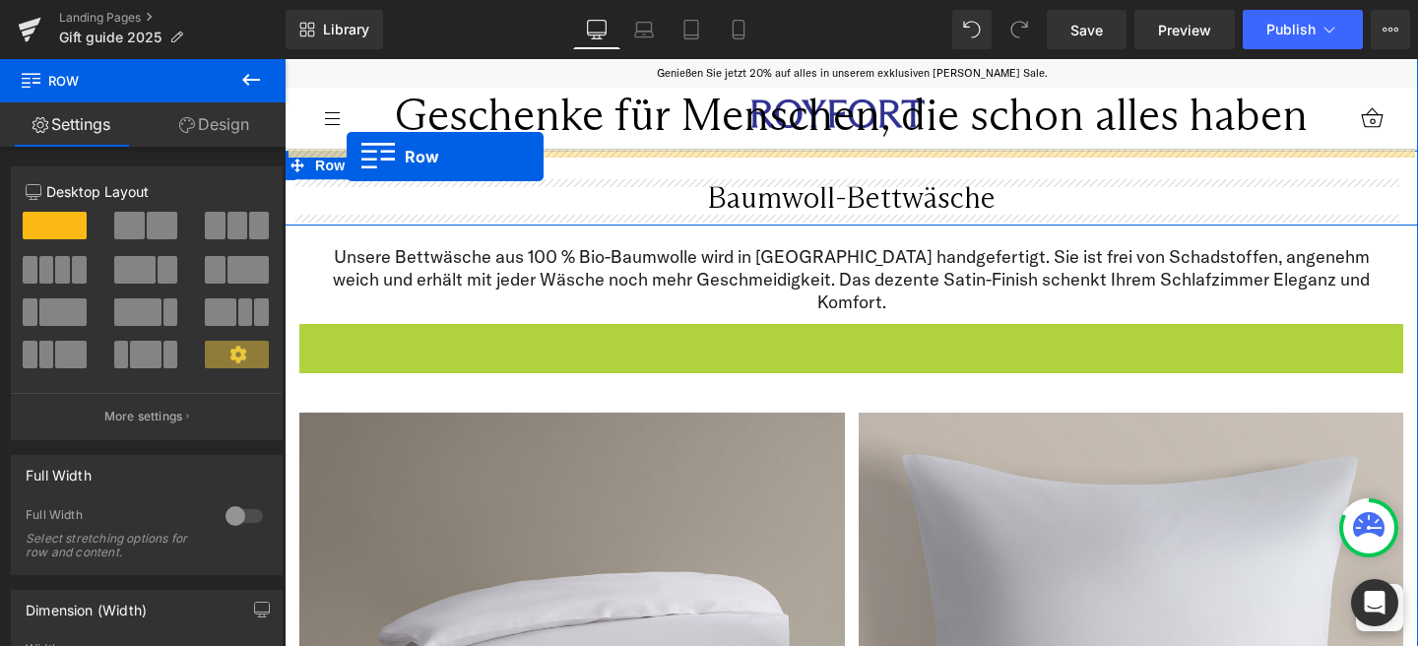
drag, startPoint x: 335, startPoint y: 315, endPoint x: 347, endPoint y: 157, distance: 159.0
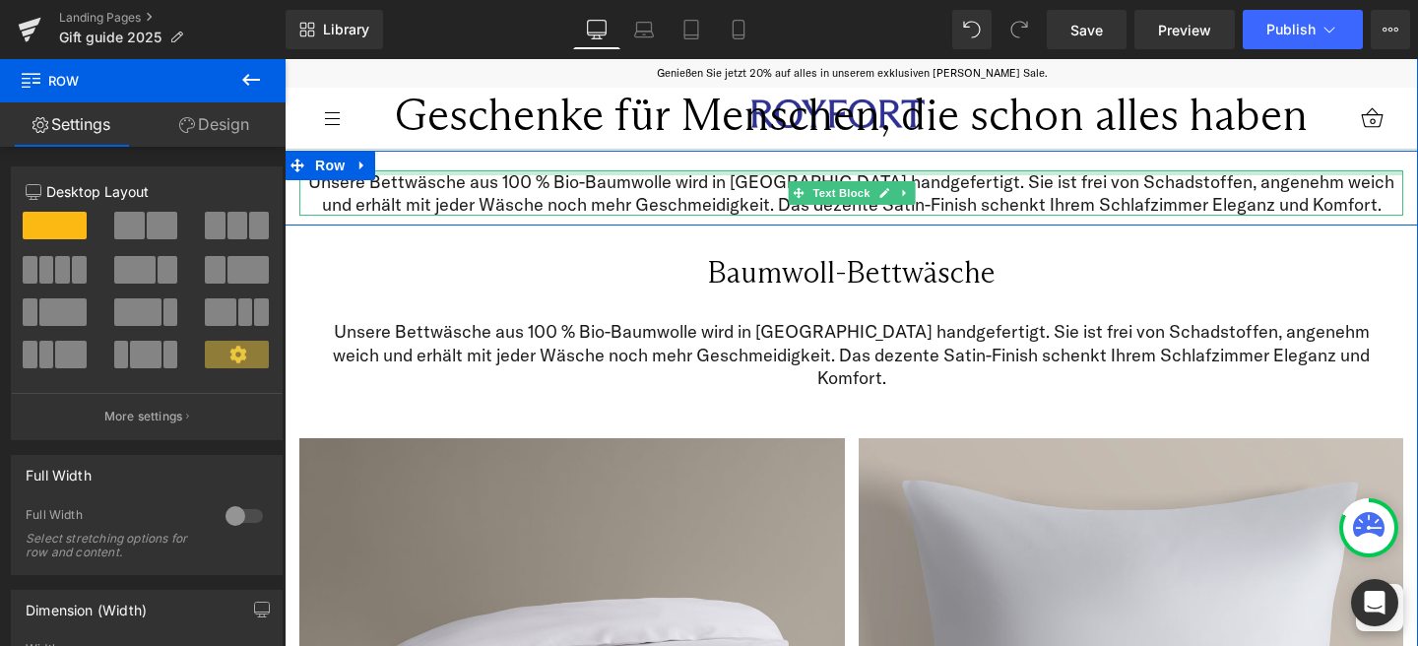
click at [856, 170] on div at bounding box center [851, 172] width 1104 height 5
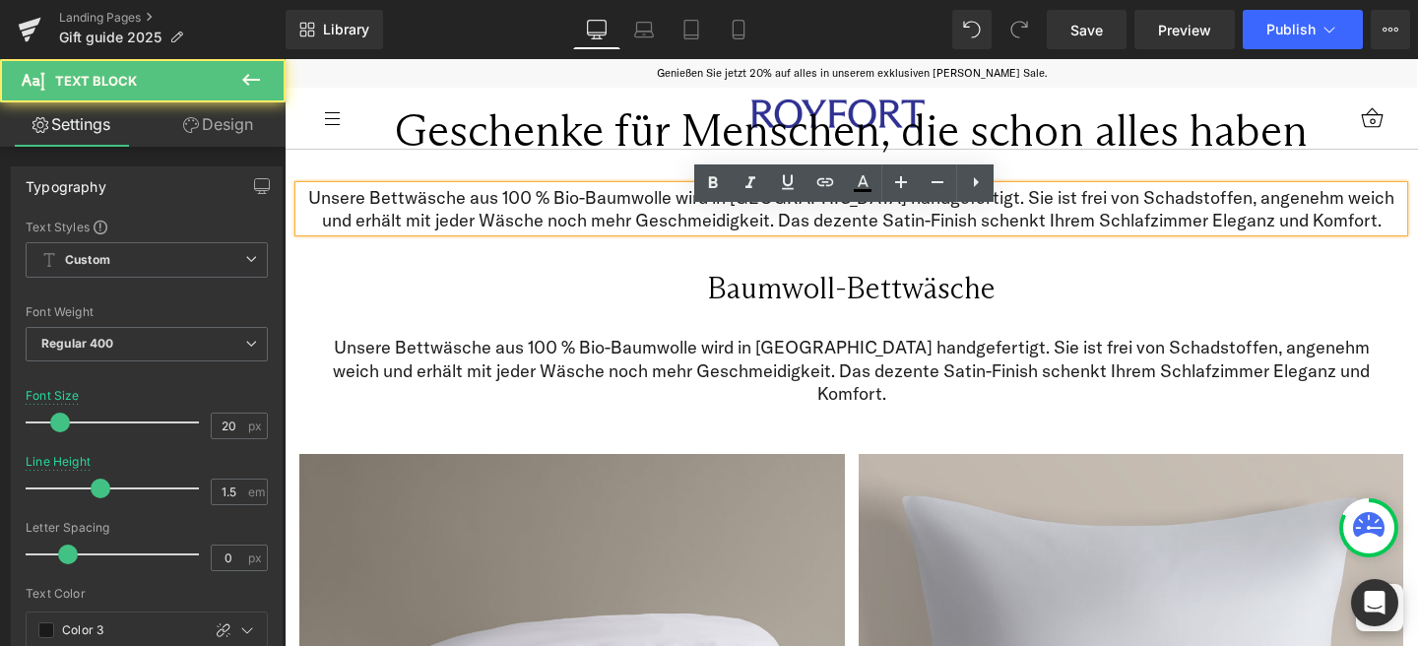
scroll to position [536, 0]
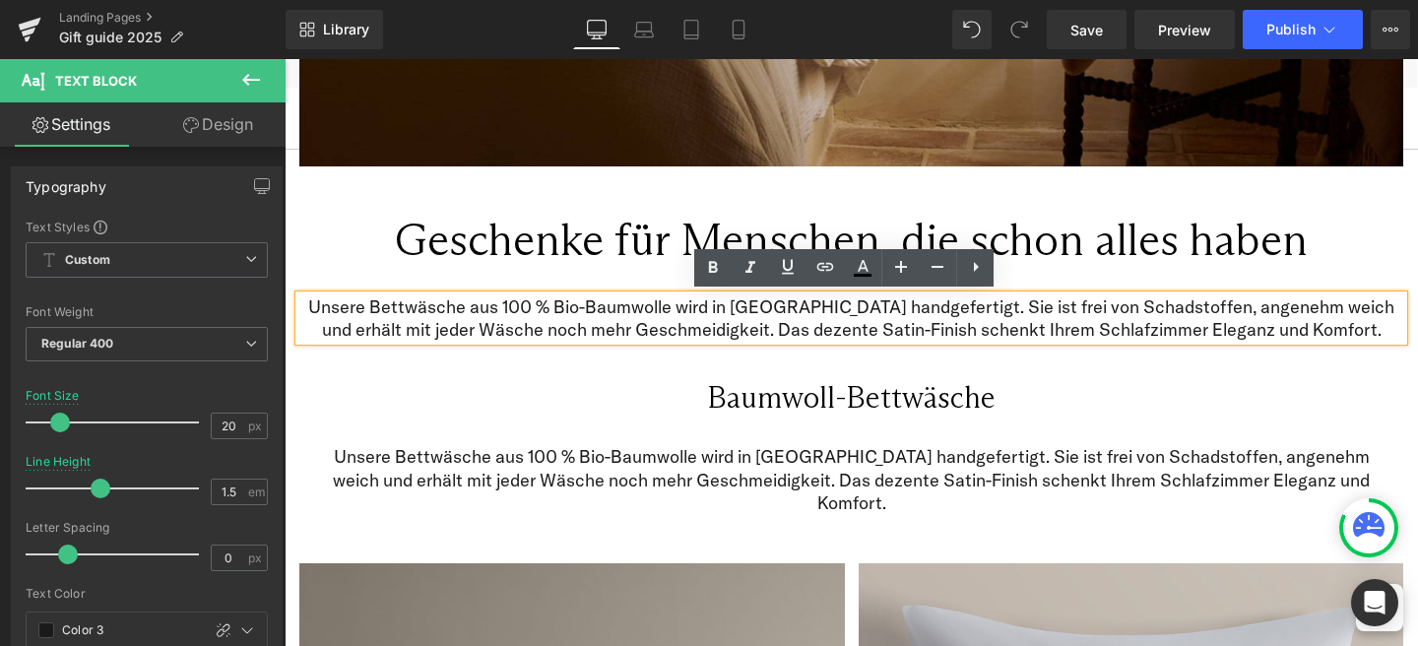
click at [630, 320] on p "Unsere Bettwäsche aus 100 % Bio-Baumwolle wird in Portugal handgefertigt. Sie i…" at bounding box center [851, 318] width 1104 height 46
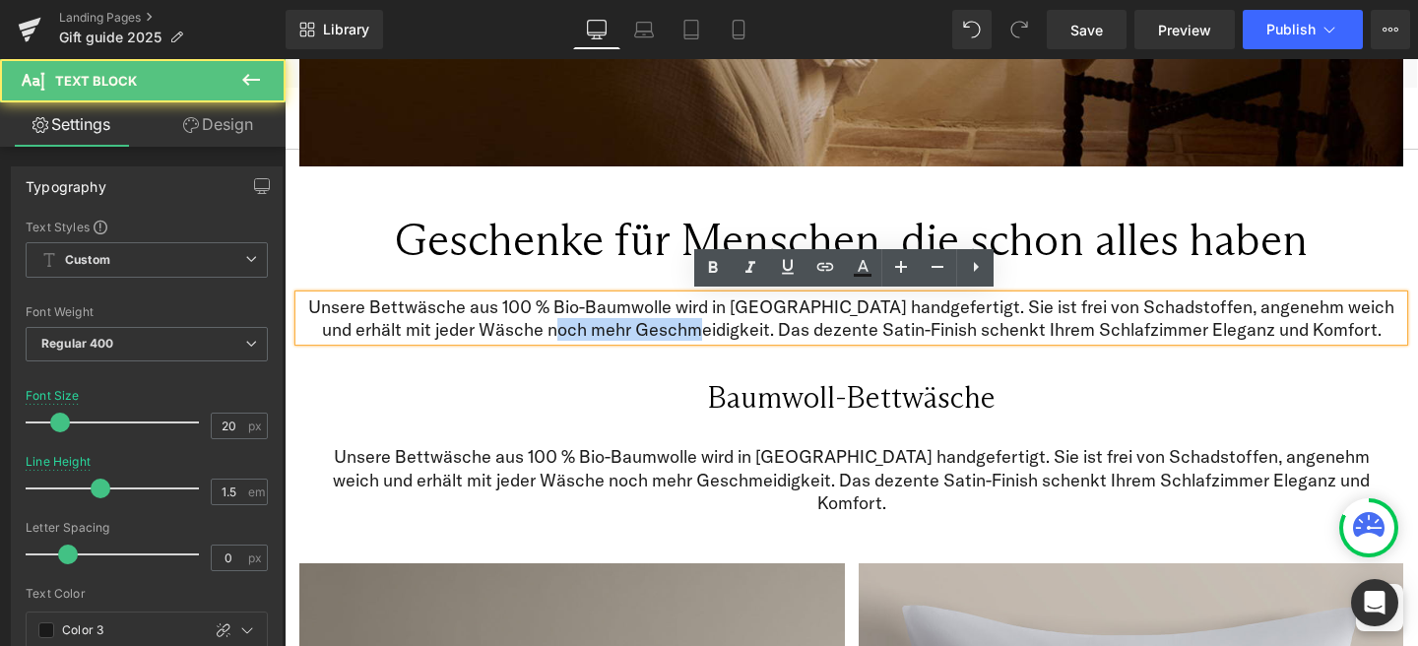
click at [630, 320] on p "Unsere Bettwäsche aus 100 % Bio-Baumwolle wird in Portugal handgefertigt. Sie i…" at bounding box center [851, 318] width 1104 height 46
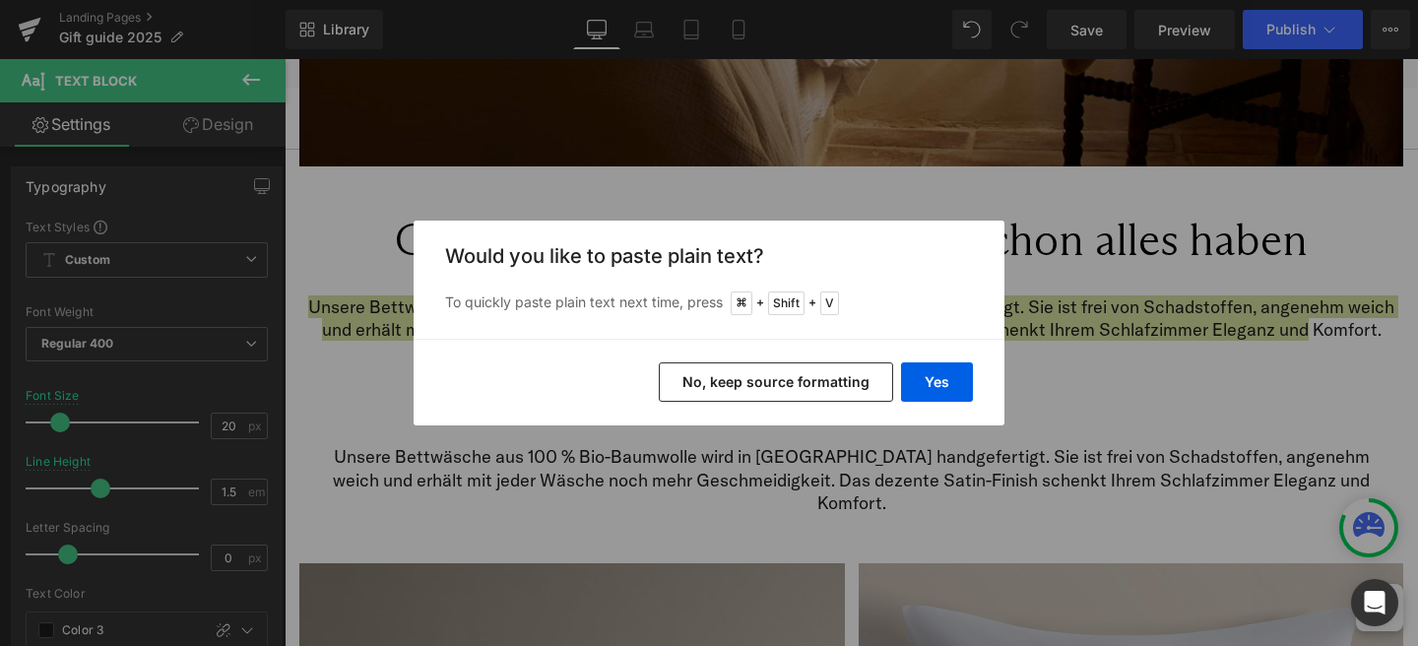
click at [862, 394] on button "No, keep source formatting" at bounding box center [776, 381] width 234 height 39
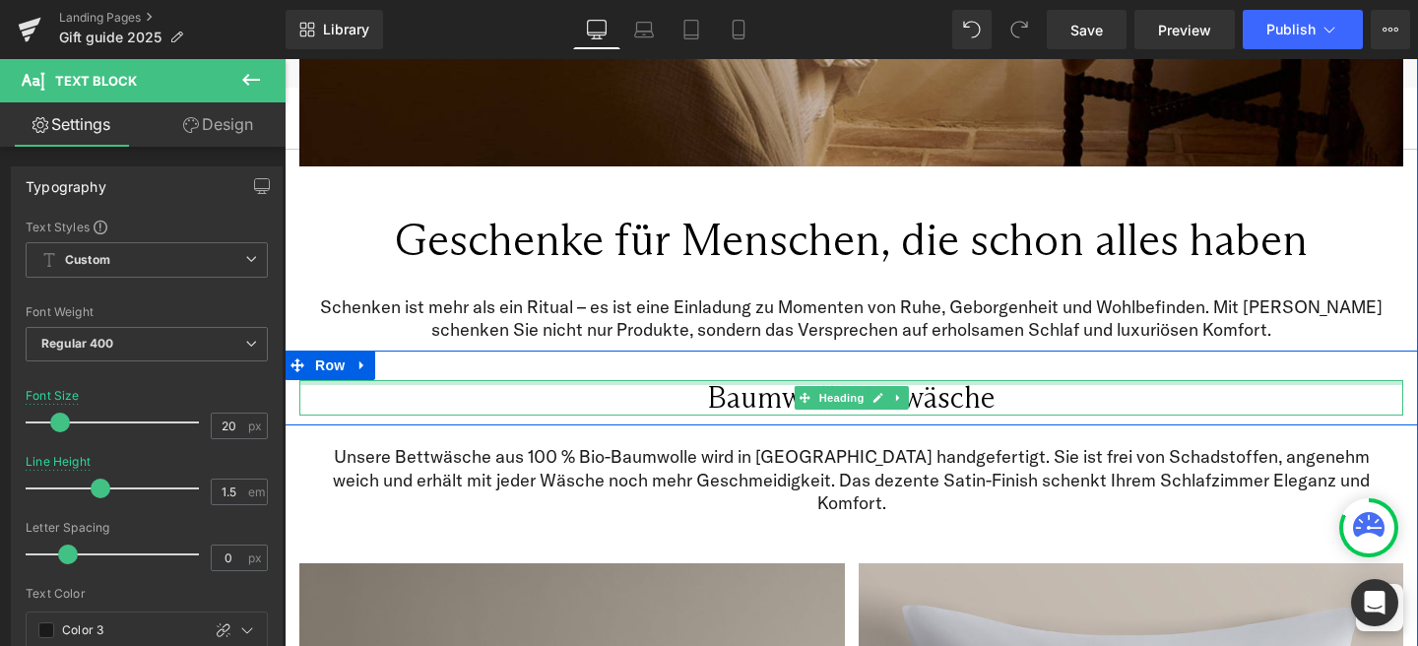
click at [647, 381] on div at bounding box center [851, 382] width 1104 height 5
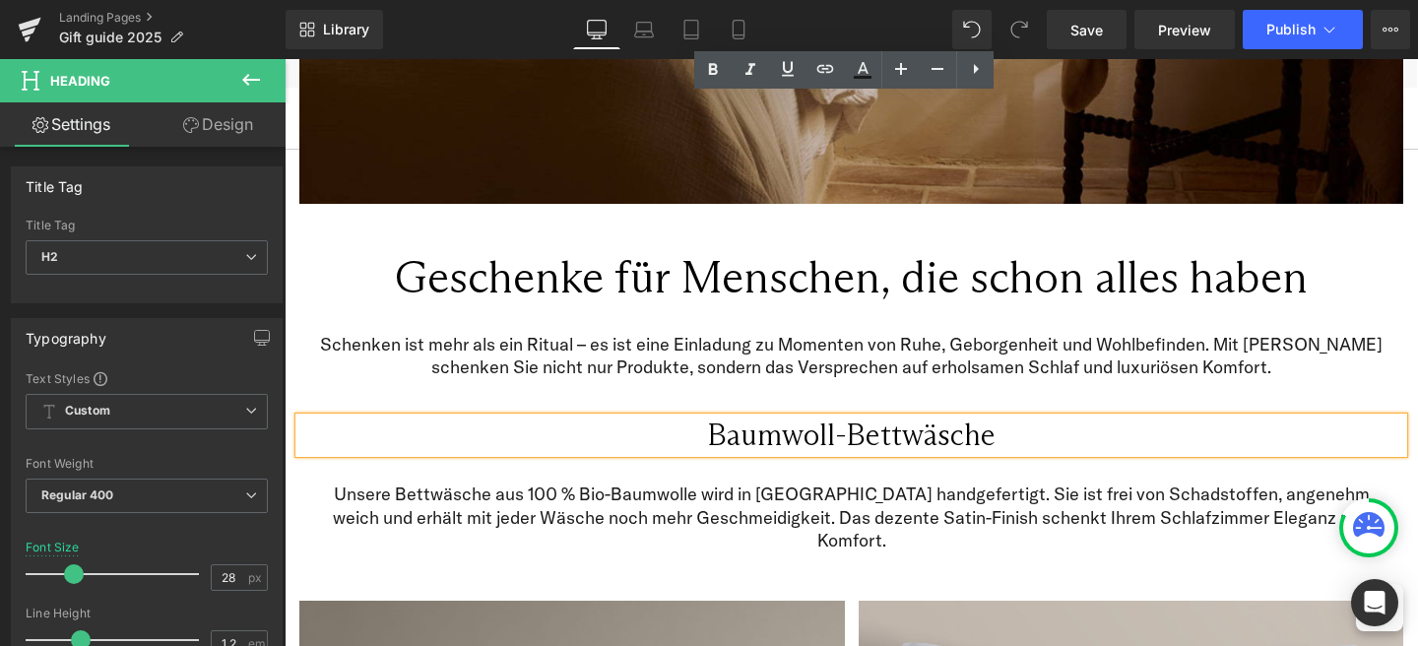
scroll to position [497, 0]
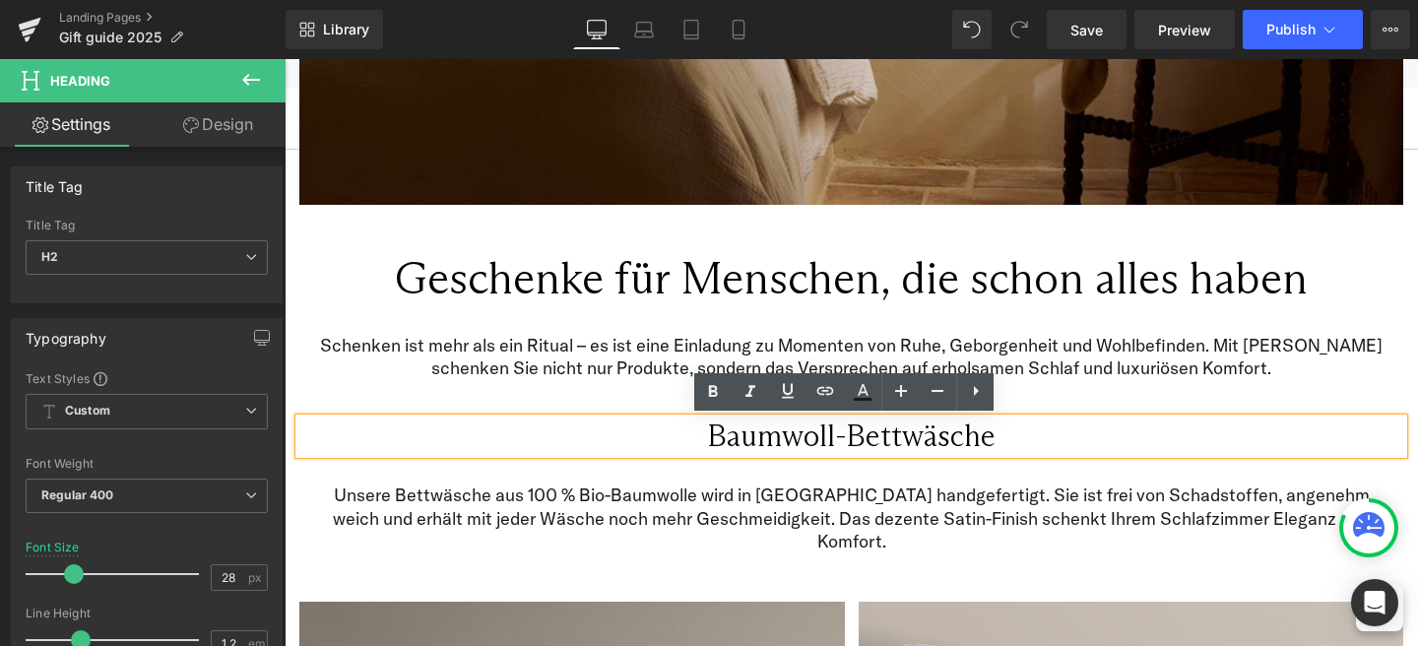
click at [709, 500] on p "Unsere Bettwäsche aus 100 % Bio-Baumwolle wird in Portugal handgefertigt. Sie i…" at bounding box center [851, 517] width 1074 height 69
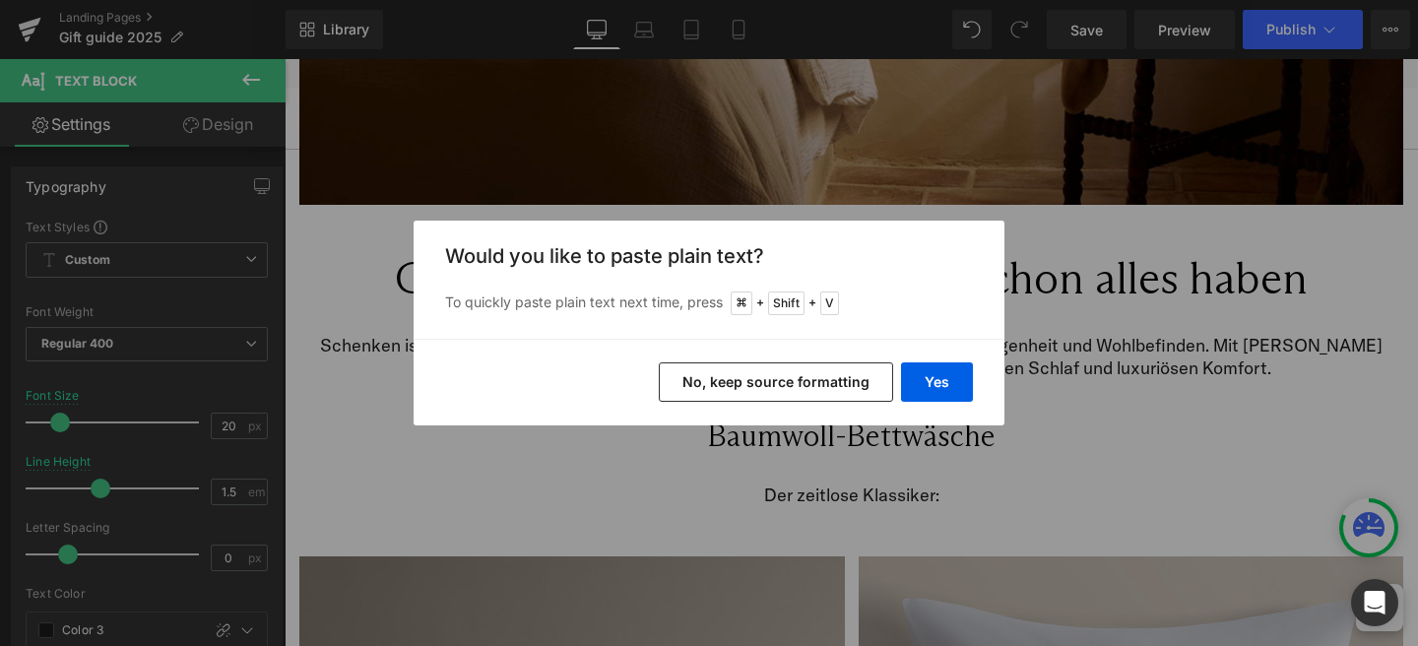
click at [769, 378] on button "No, keep source formatting" at bounding box center [776, 381] width 234 height 39
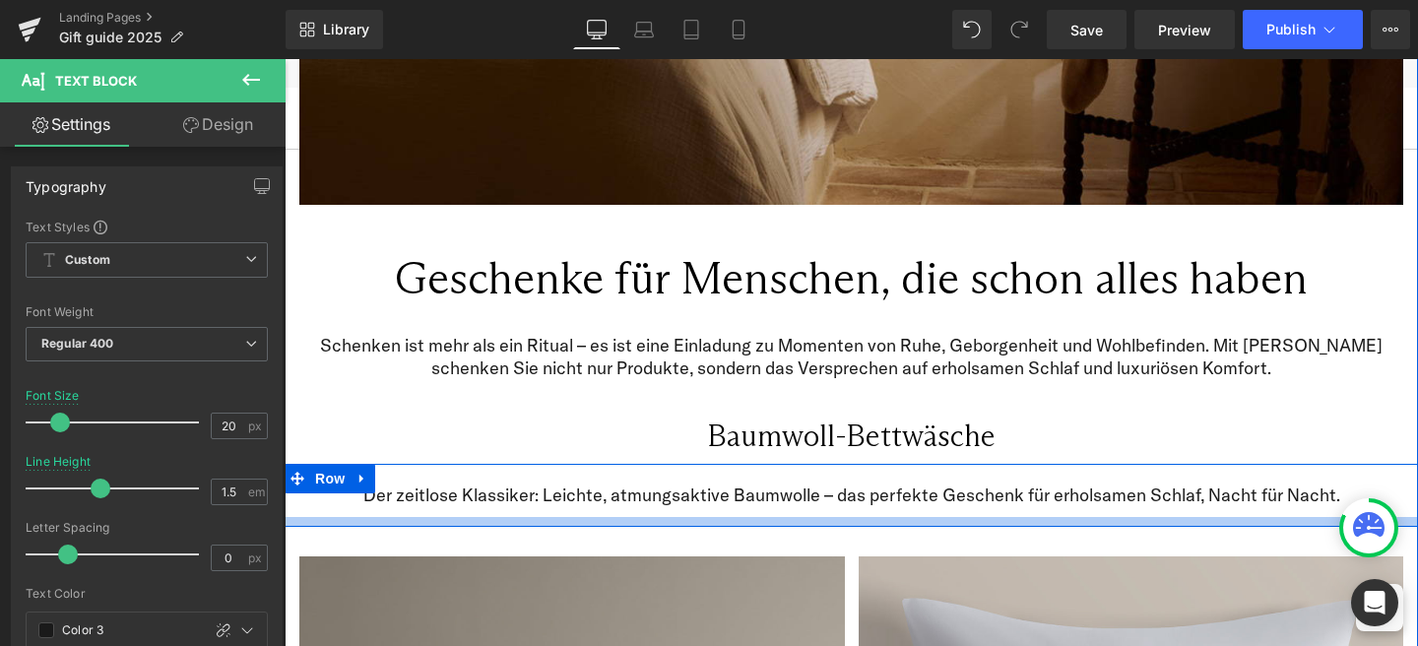
click at [709, 519] on div at bounding box center [851, 522] width 1133 height 10
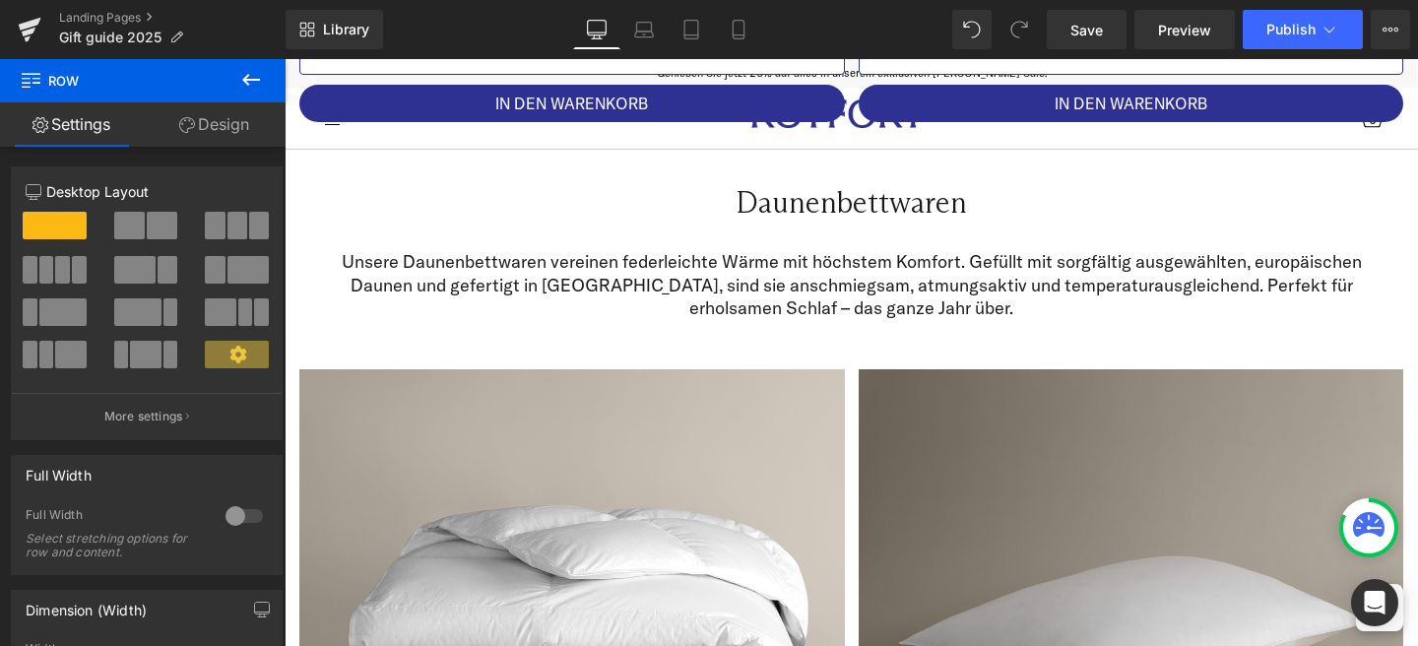
scroll to position [4735, 0]
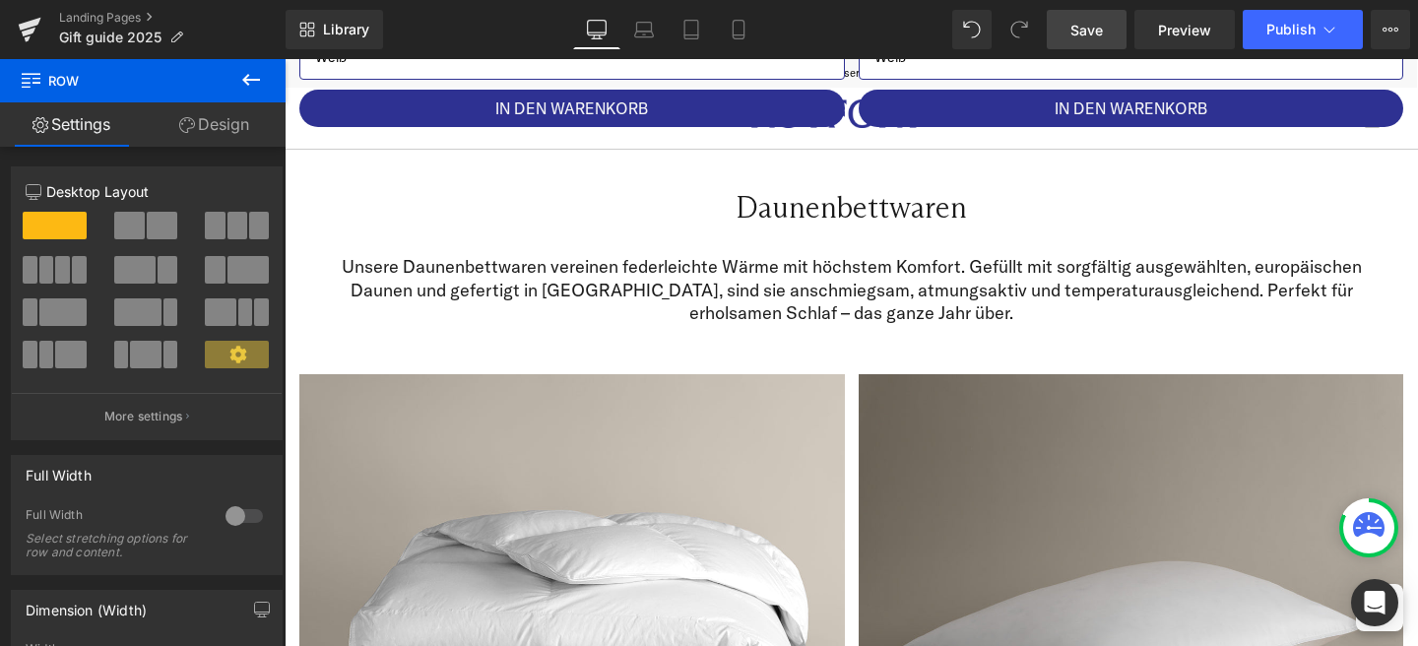
click at [1075, 25] on span "Save" at bounding box center [1086, 30] width 32 height 21
